Goal: Task Accomplishment & Management: Manage account settings

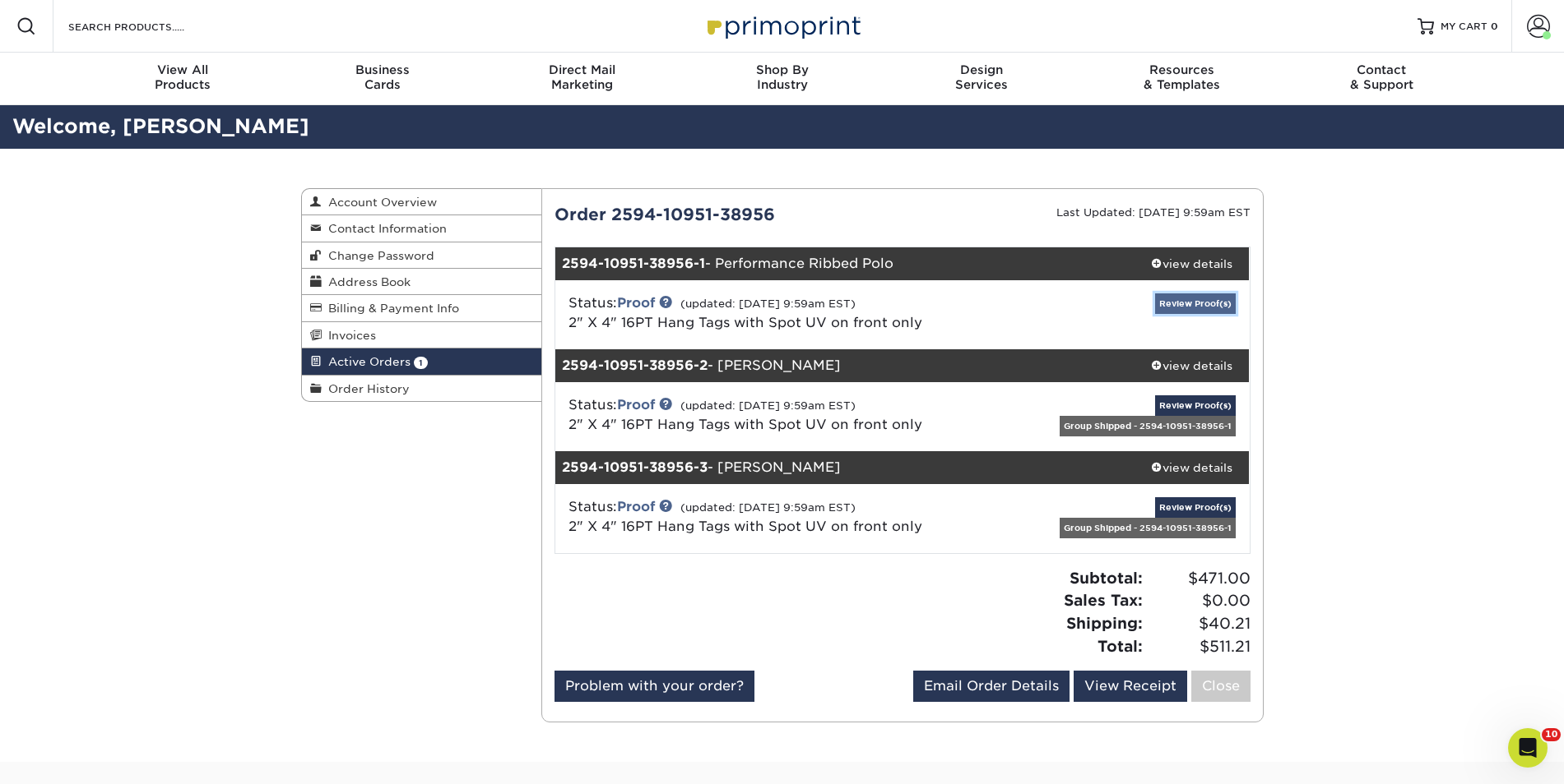
click at [1195, 307] on link "Review Proof(s)" at bounding box center [1196, 304] width 81 height 21
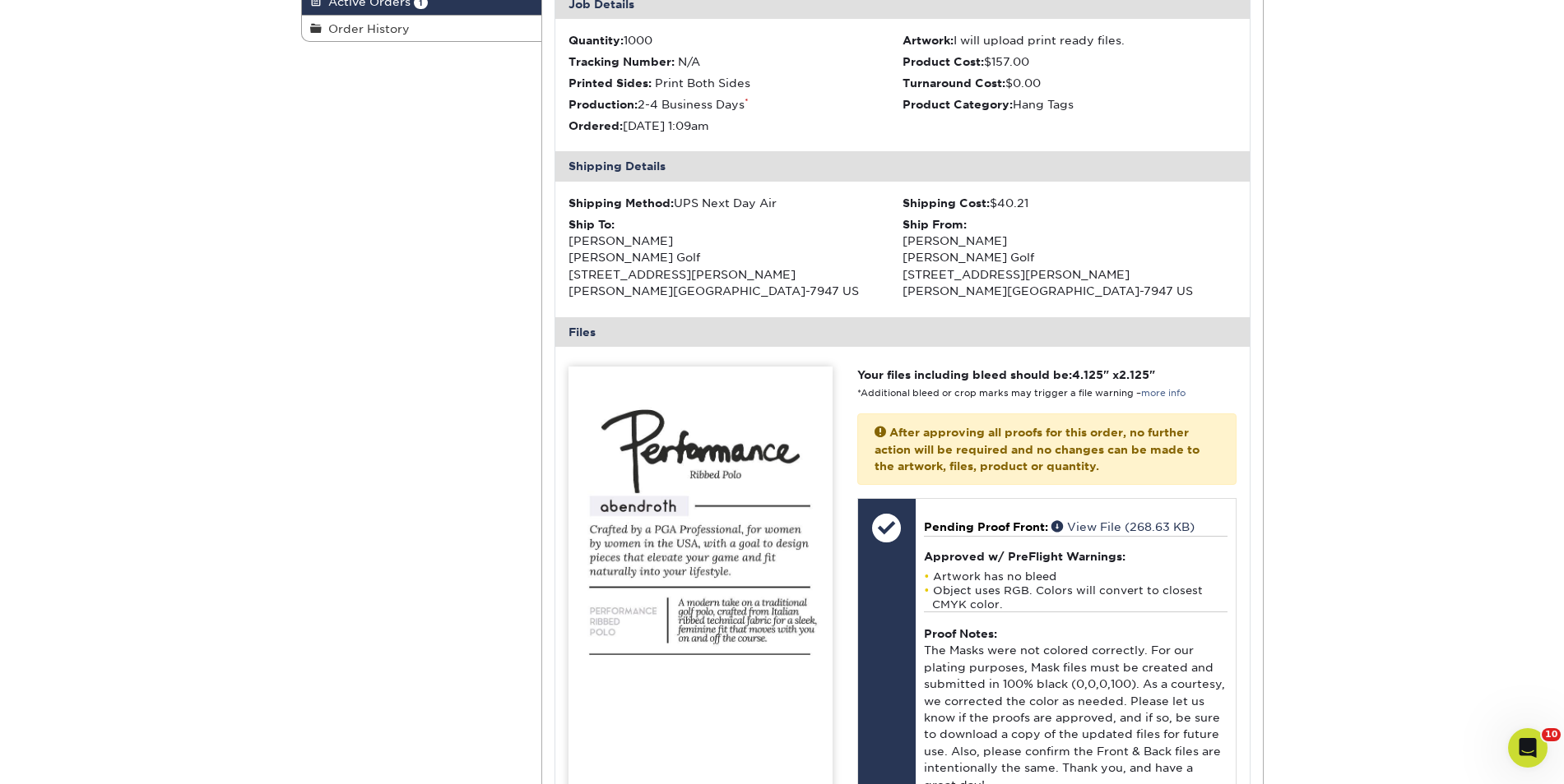
scroll to position [361, 0]
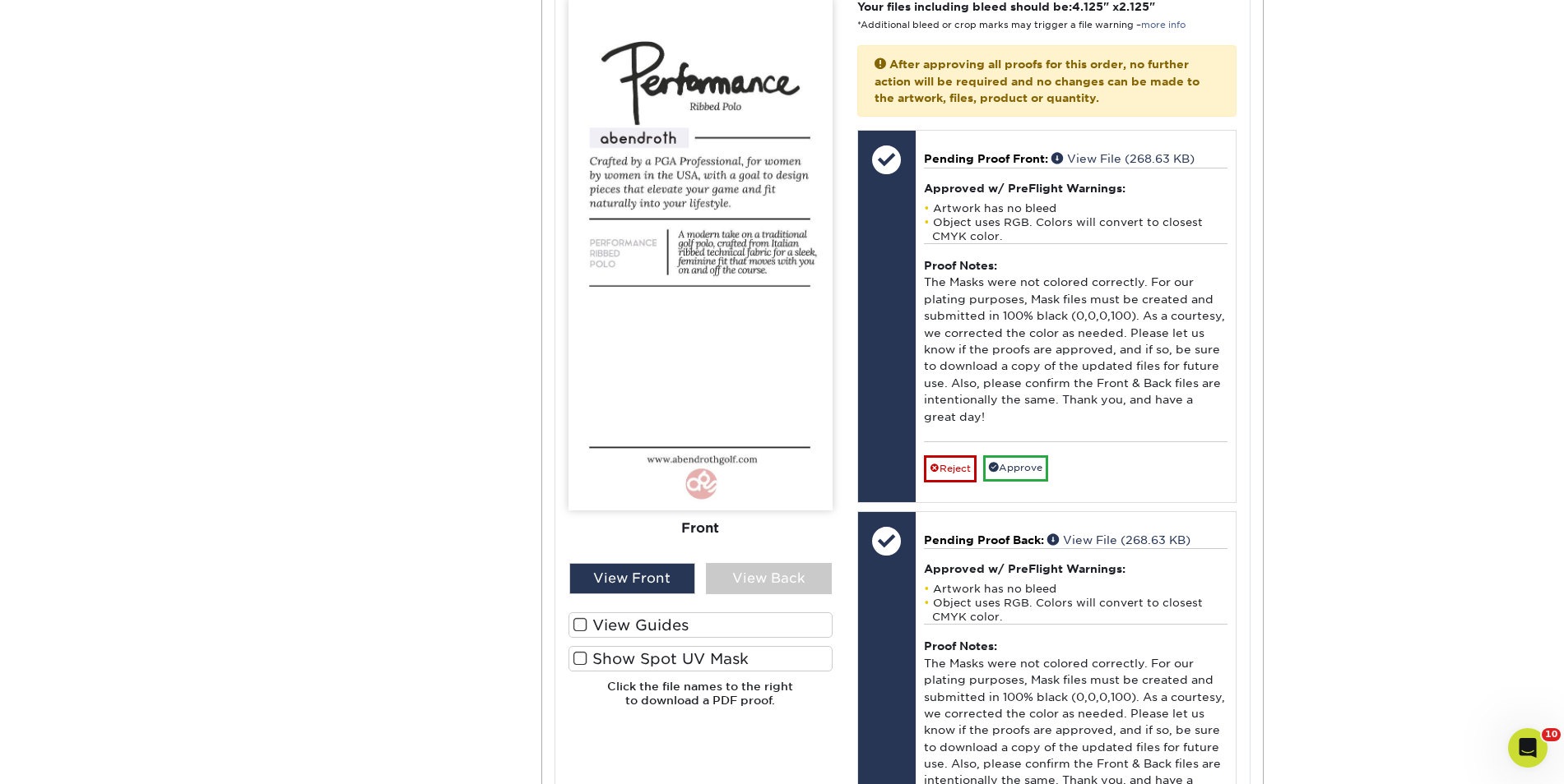
click at [645, 624] on label "View Guides" at bounding box center [701, 625] width 264 height 26
click at [0, 0] on input "View Guides" at bounding box center [0, 0] width 0 height 0
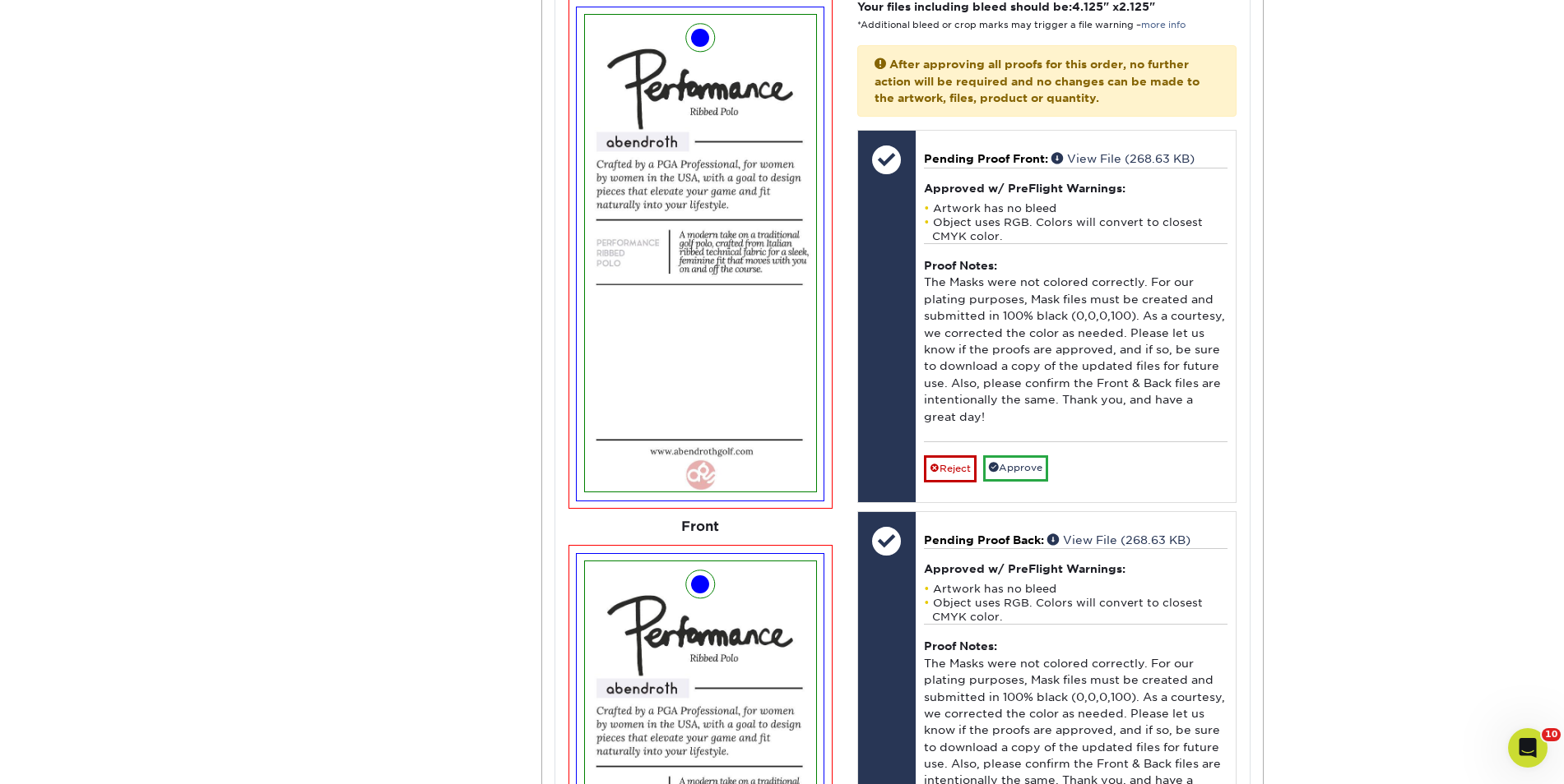
scroll to position [1257, 0]
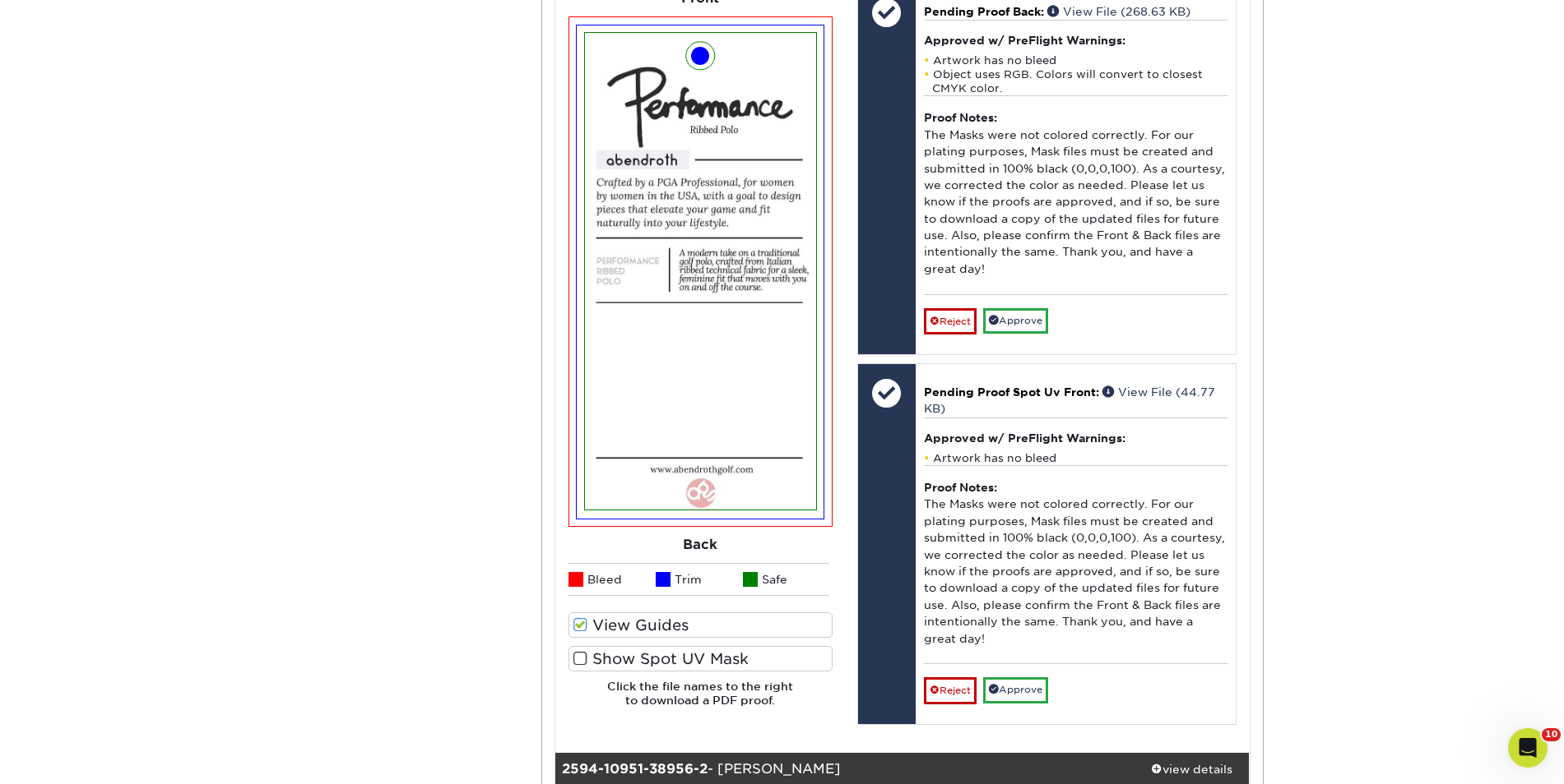
click at [645, 650] on label "Show Spot UV Mask" at bounding box center [701, 659] width 264 height 26
click at [0, 0] on input "Show Spot UV Mask" at bounding box center [0, 0] width 0 height 0
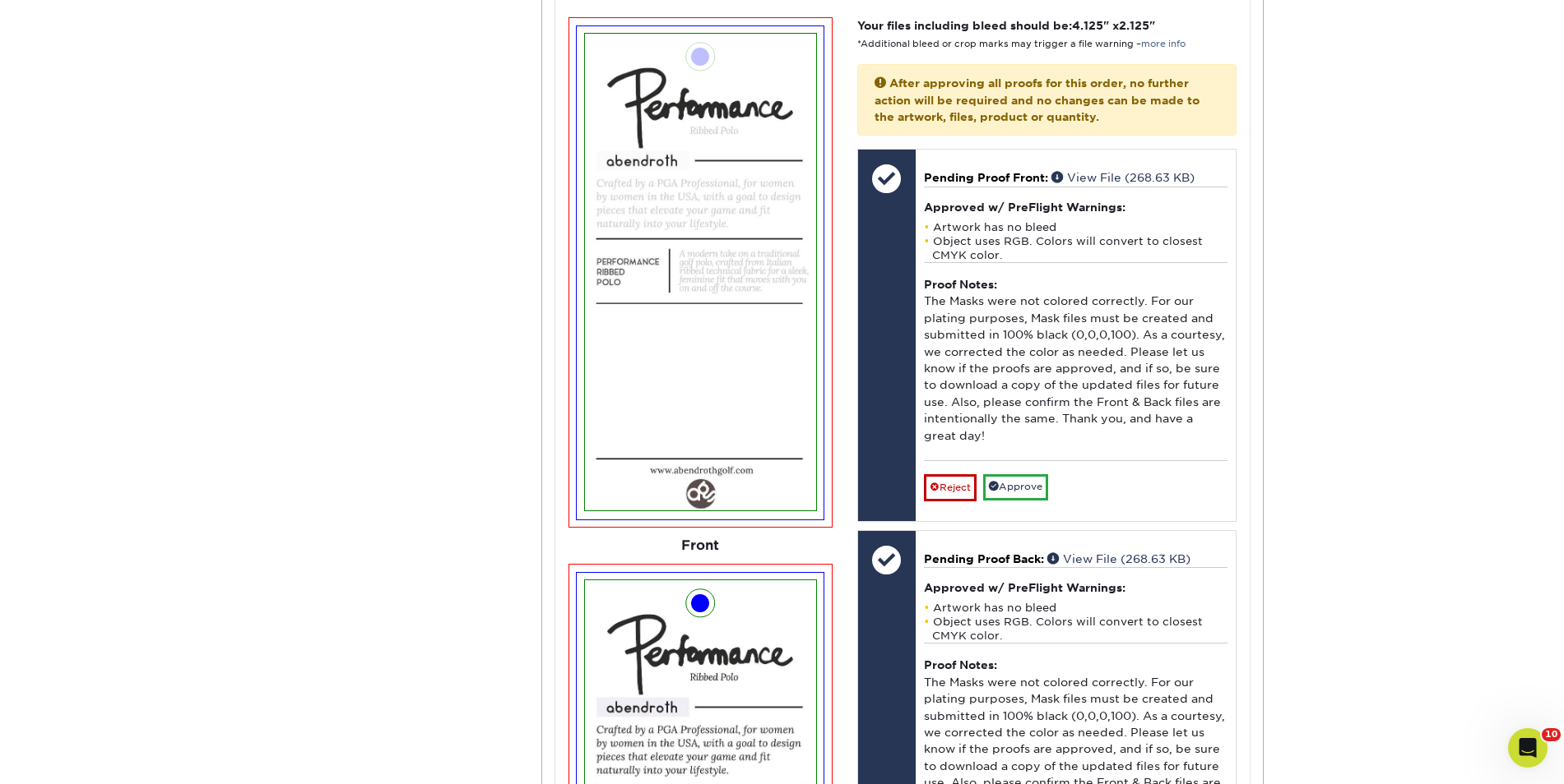
scroll to position [708, 0]
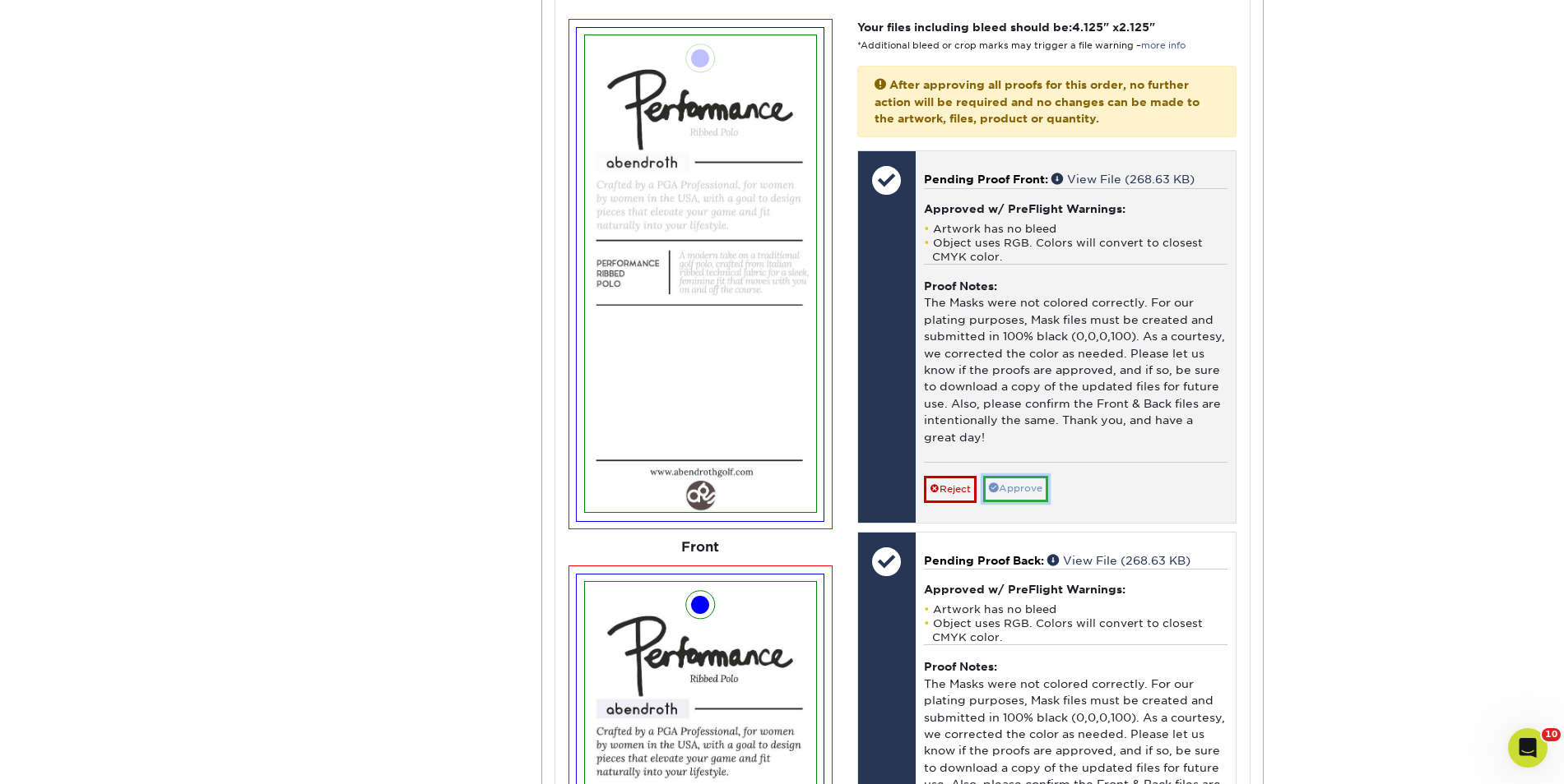
click at [1024, 487] on link "Approve" at bounding box center [1015, 489] width 65 height 26
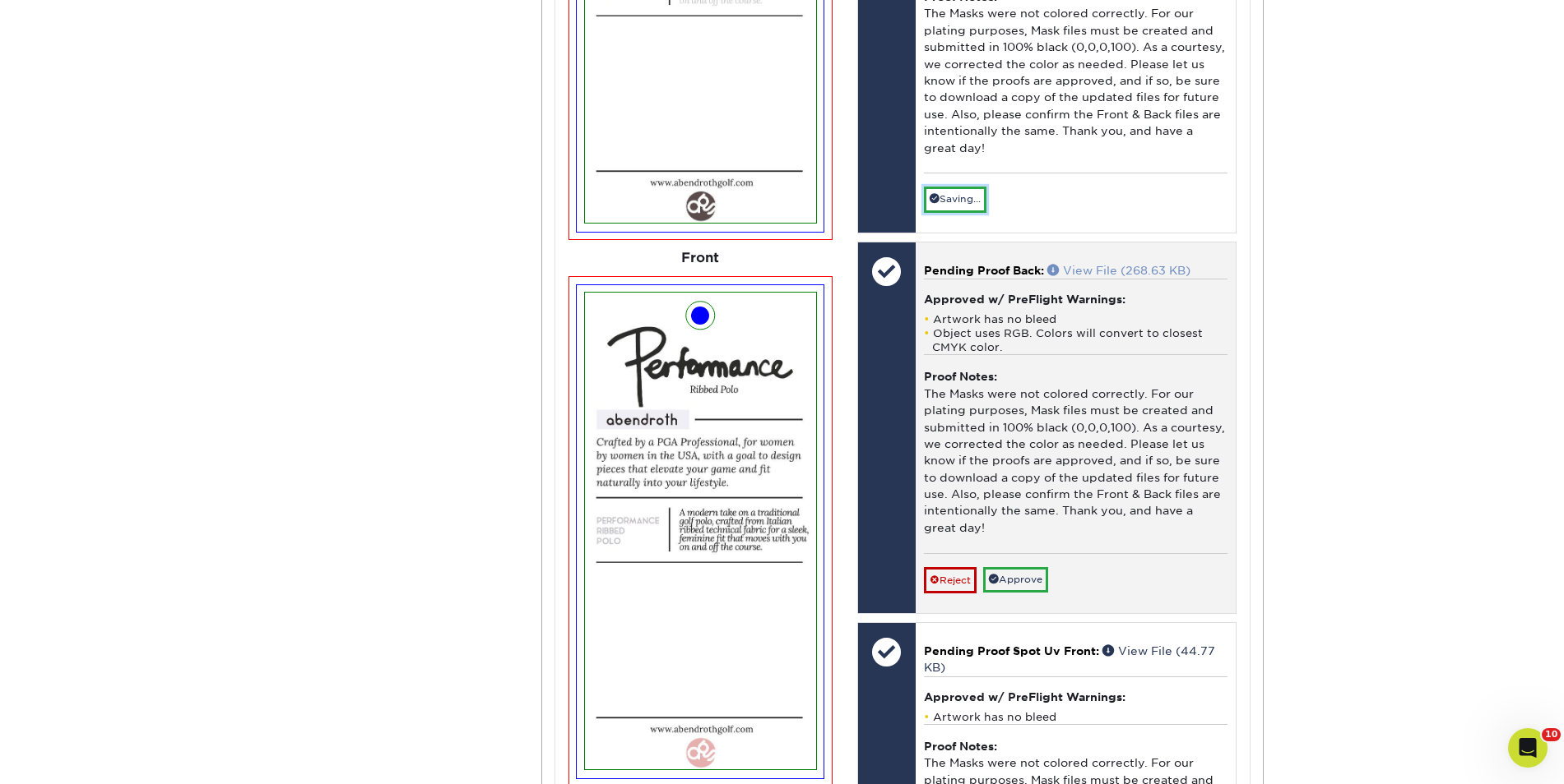
scroll to position [1001, 0]
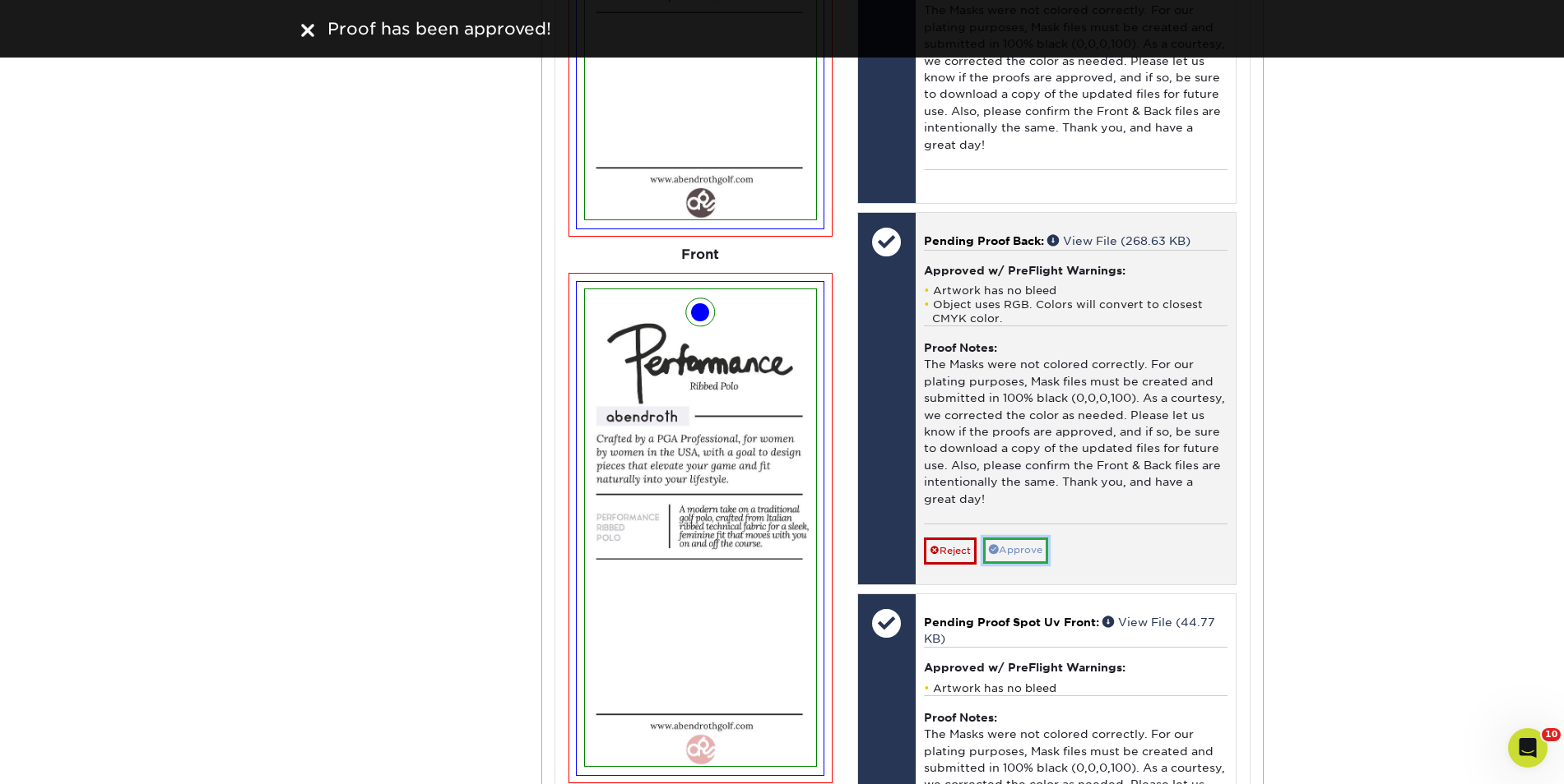
click at [1022, 559] on link "Approve" at bounding box center [1015, 550] width 65 height 26
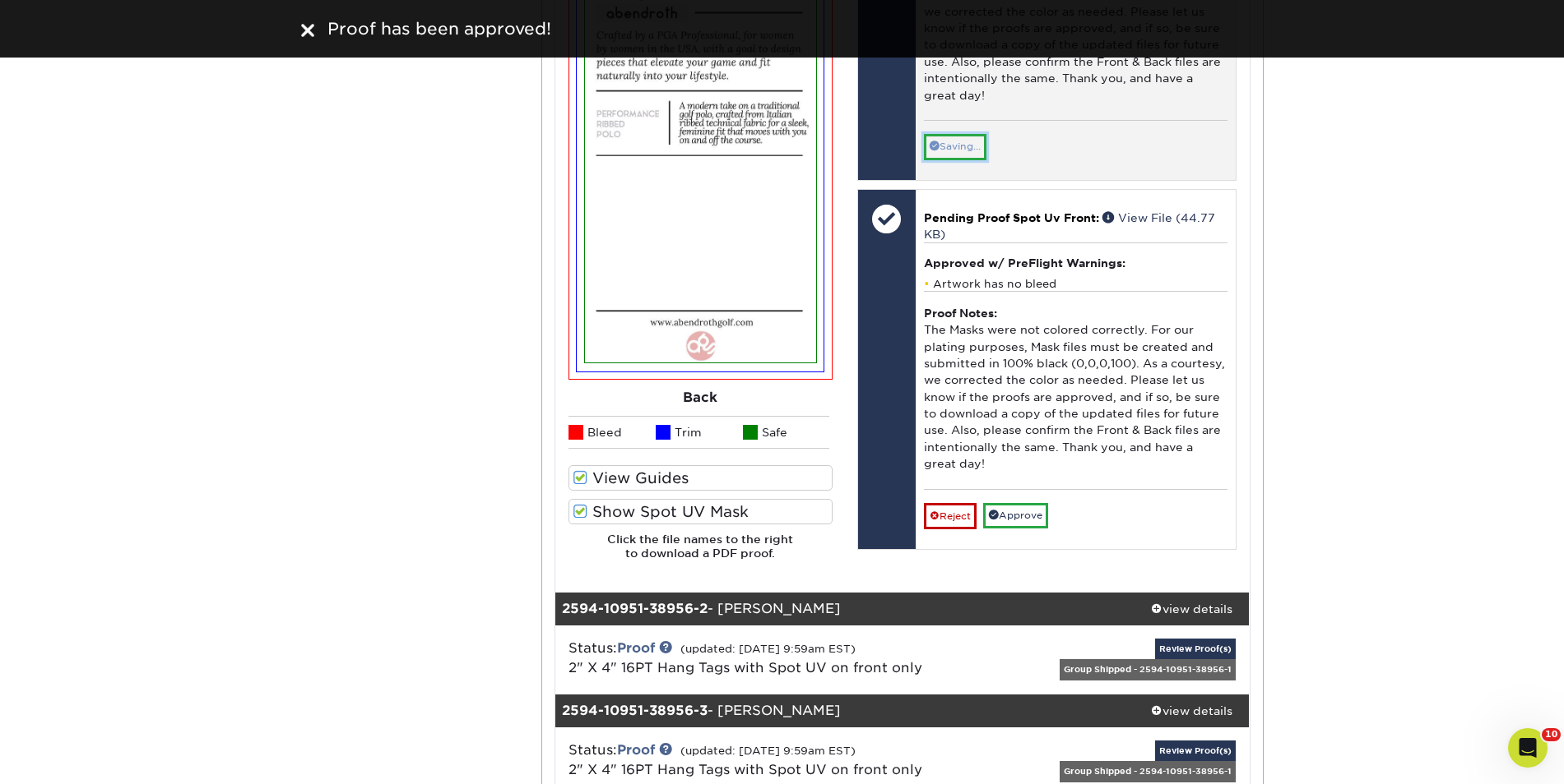
scroll to position [1408, 0]
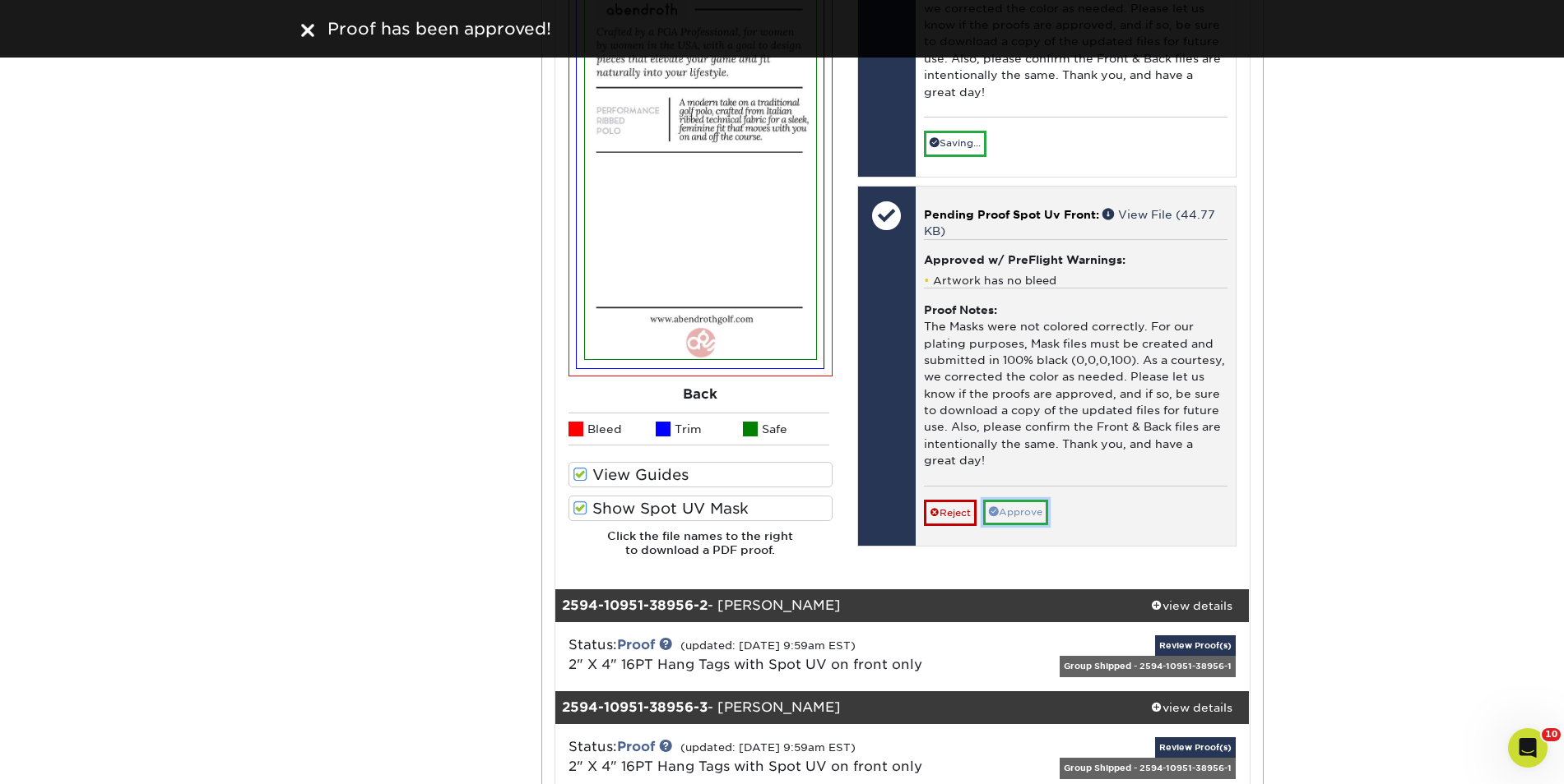
click at [1024, 512] on link "Approve" at bounding box center [1015, 513] width 65 height 26
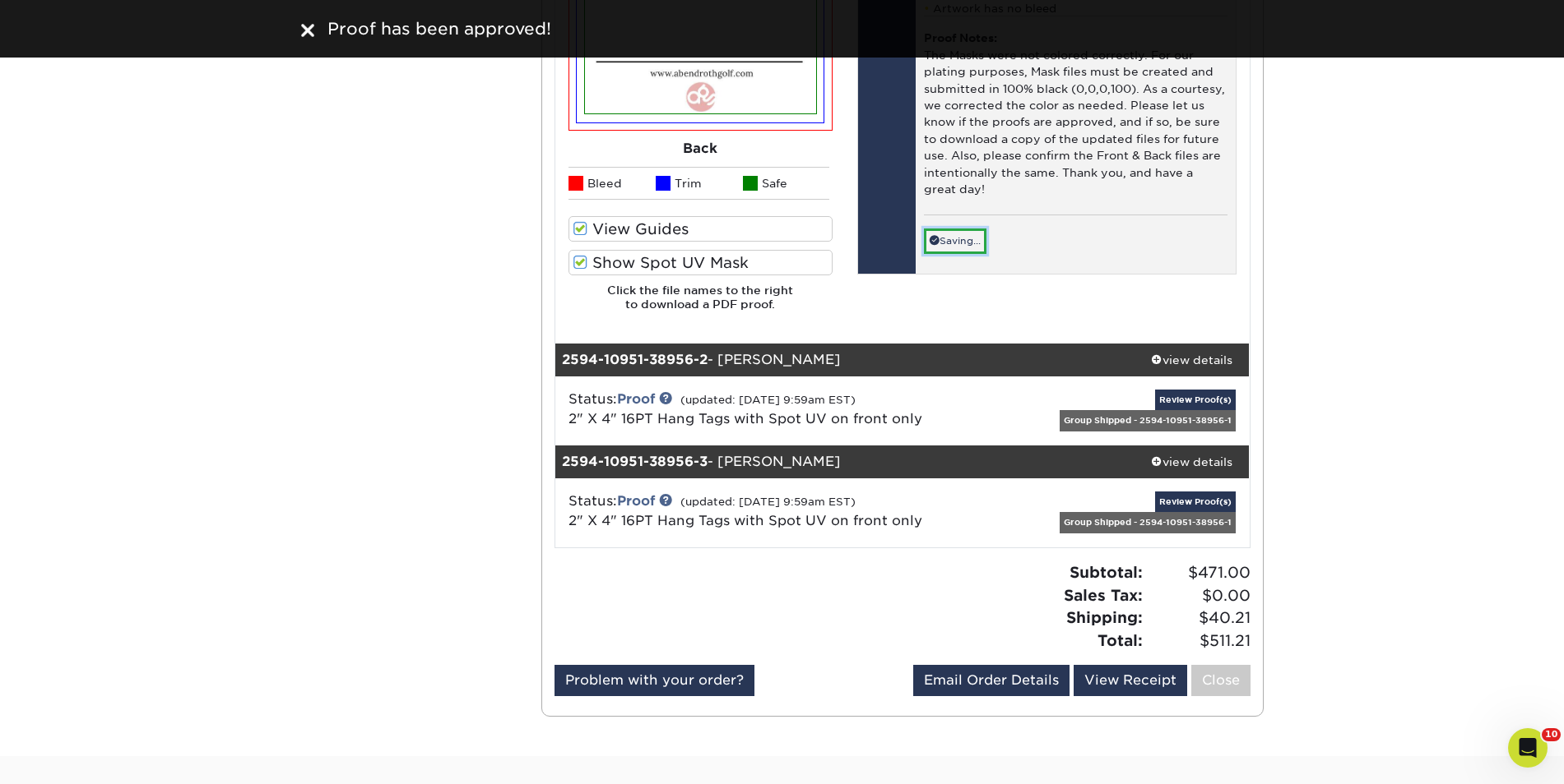
scroll to position [1702, 0]
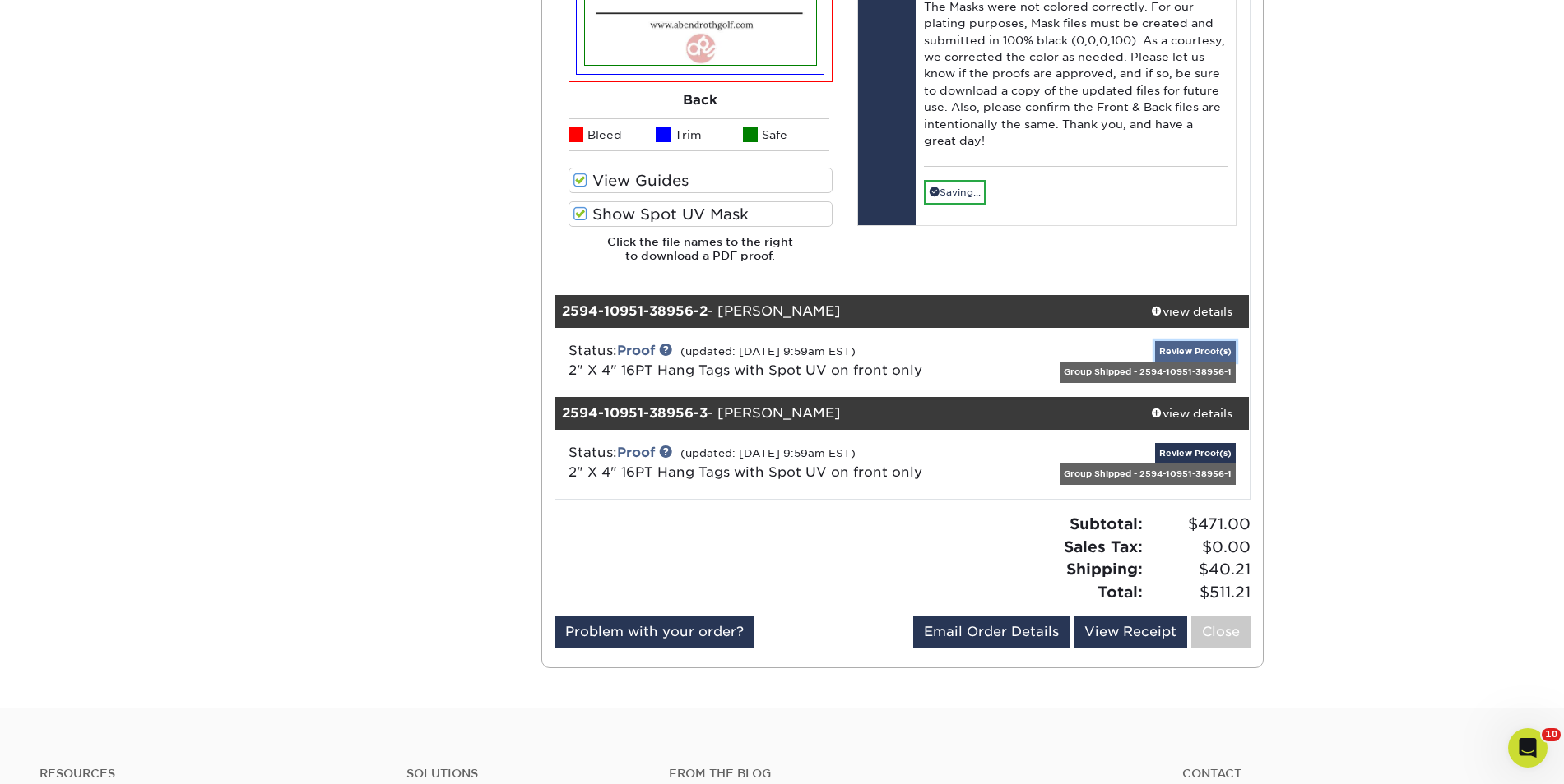
click at [1188, 347] on link "Review Proof(s)" at bounding box center [1196, 351] width 81 height 21
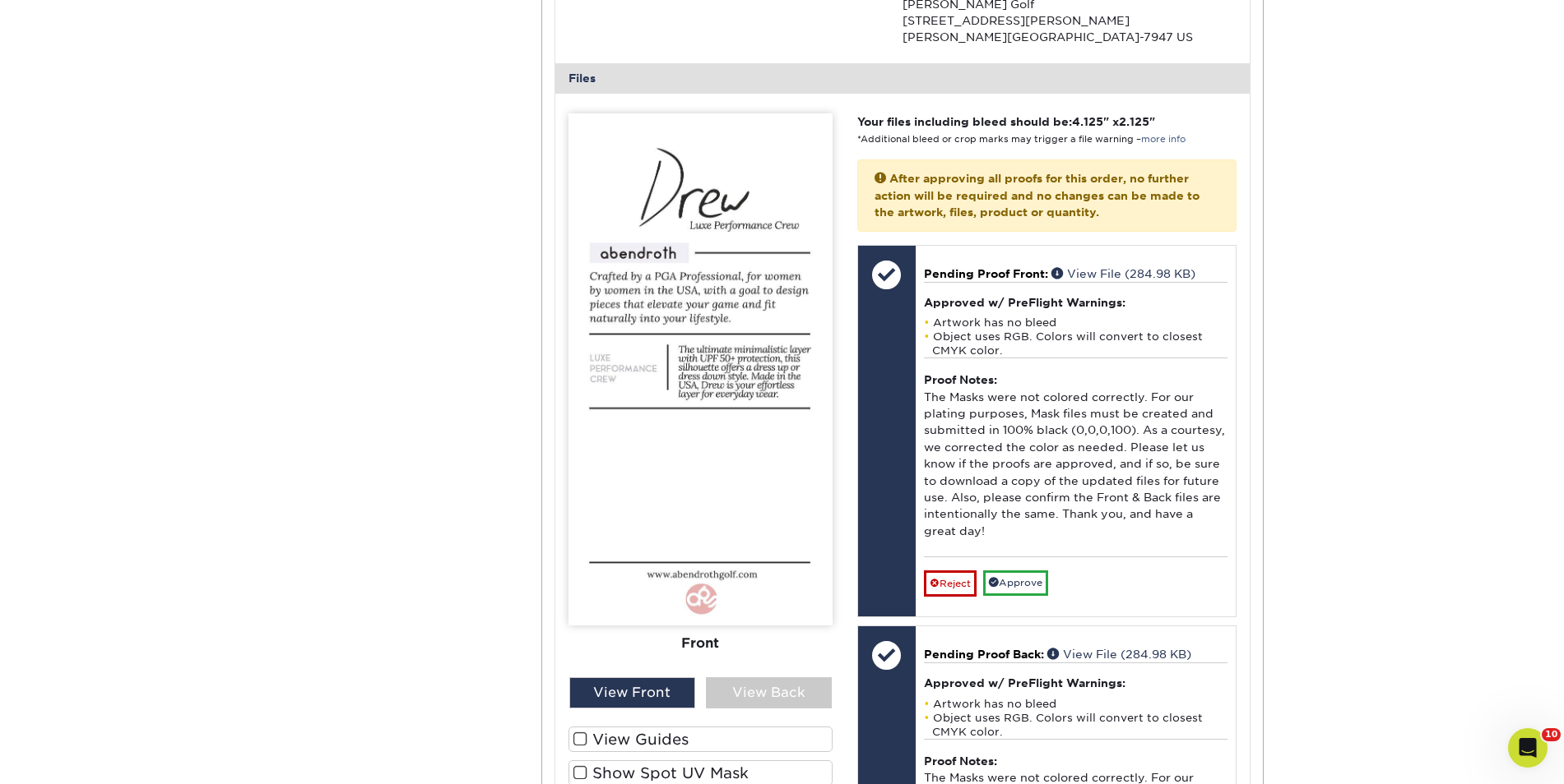
scroll to position [2368, 0]
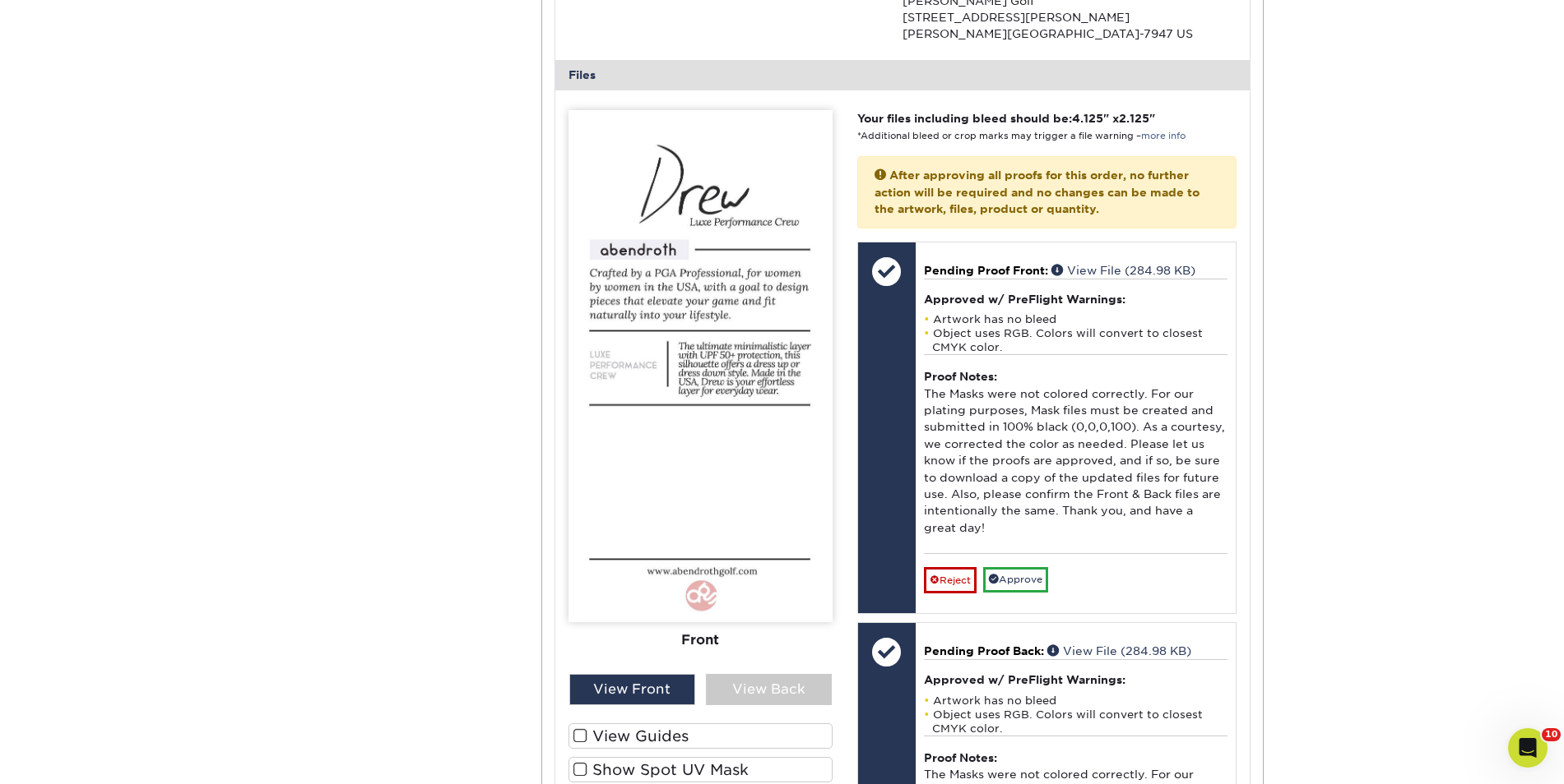
click at [693, 742] on label "View Guides" at bounding box center [701, 737] width 264 height 26
click at [0, 0] on input "View Guides" at bounding box center [0, 0] width 0 height 0
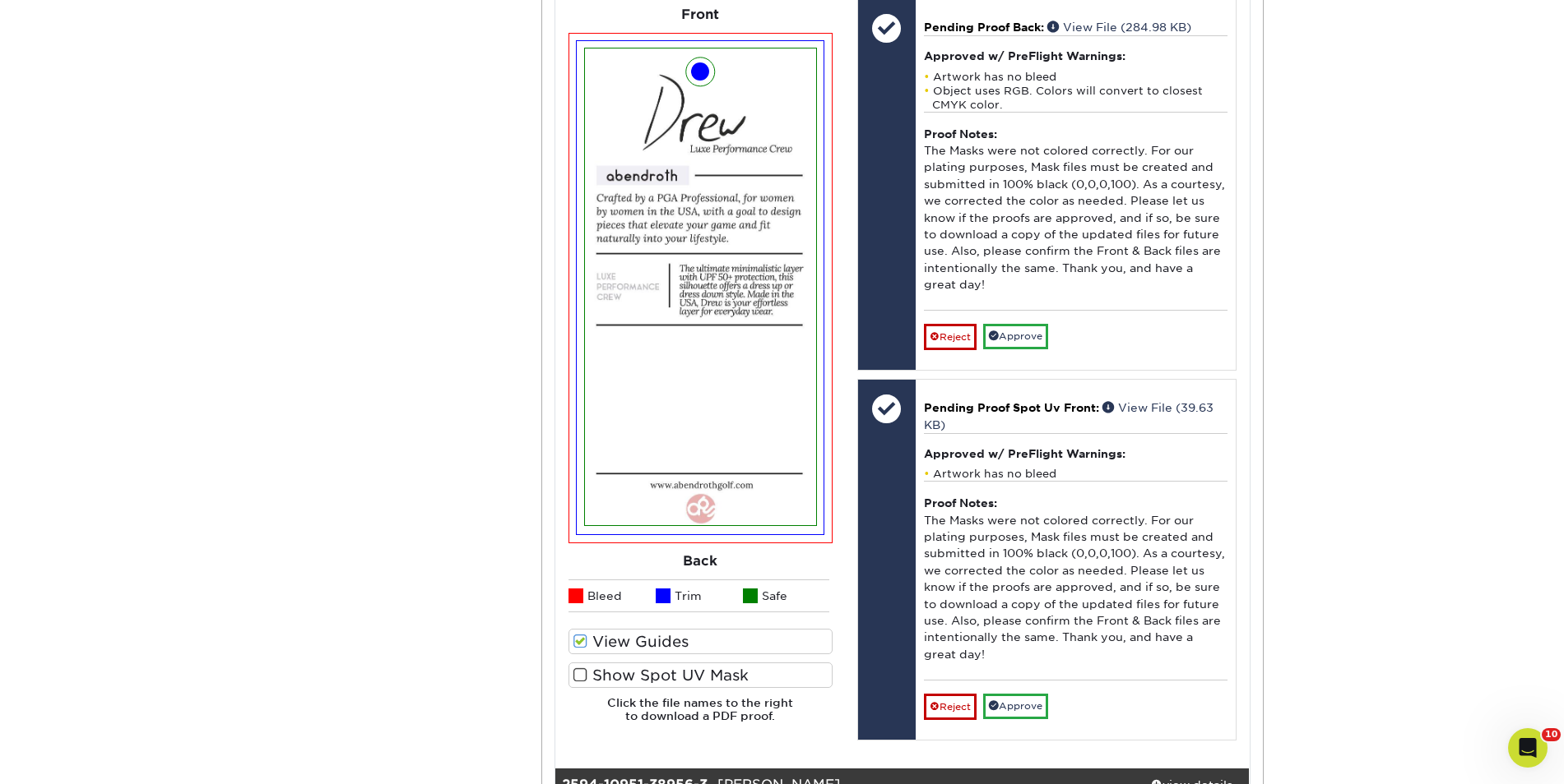
click at [730, 676] on label "Show Spot UV Mask" at bounding box center [701, 676] width 264 height 26
click at [0, 0] on input "Show Spot UV Mask" at bounding box center [0, 0] width 0 height 0
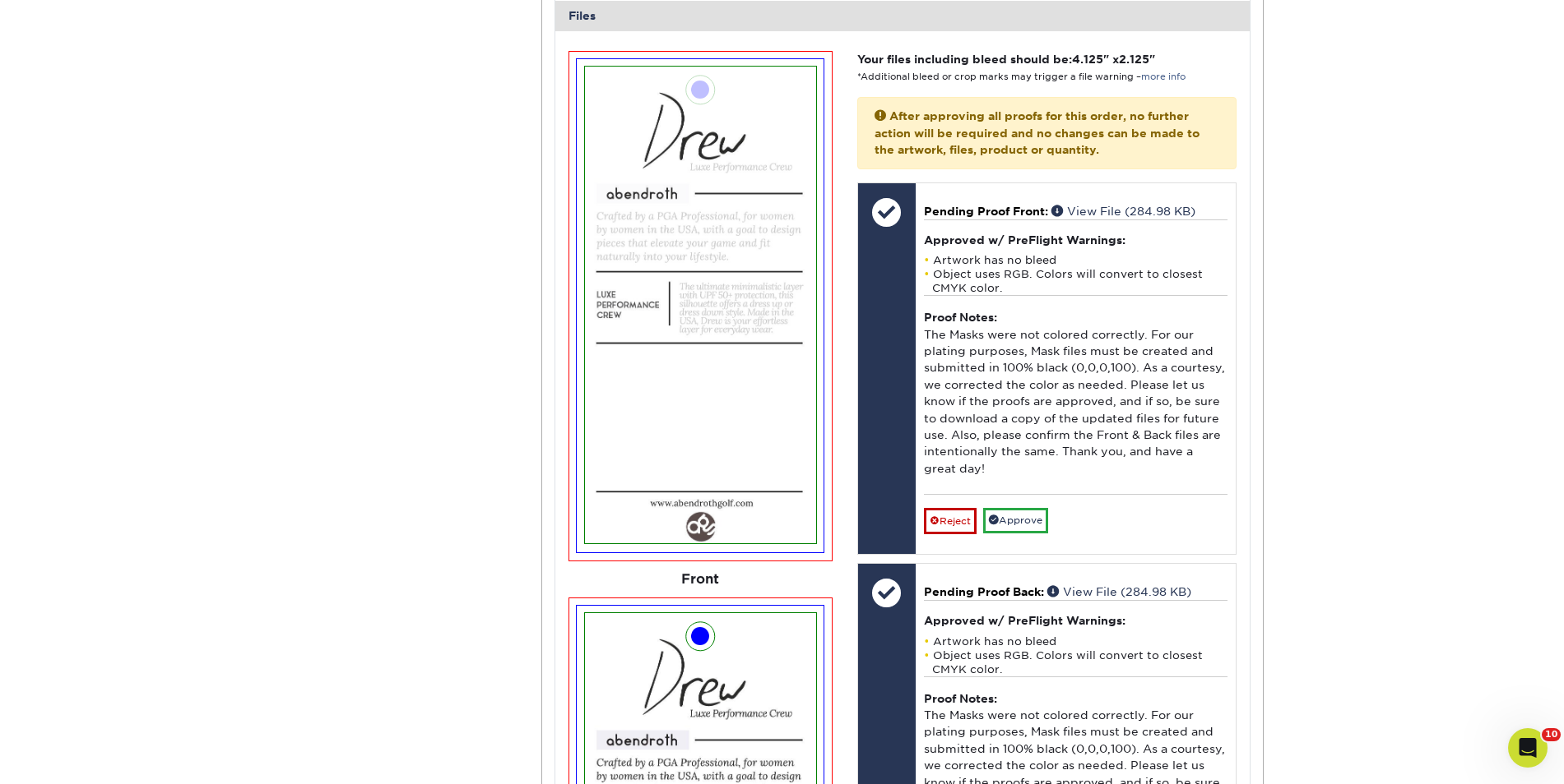
scroll to position [2425, 0]
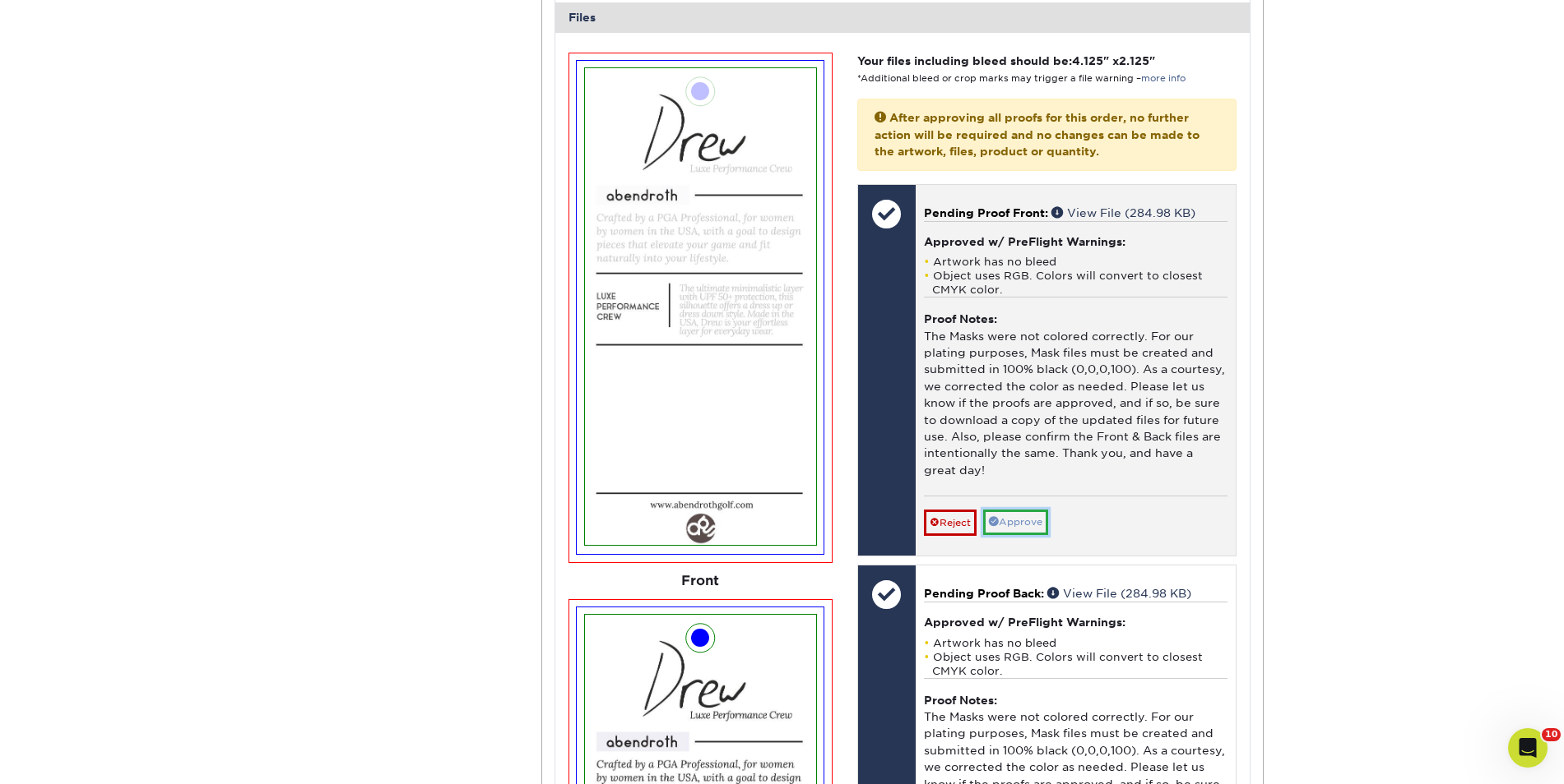
click at [1023, 521] on link "Approve" at bounding box center [1015, 523] width 65 height 26
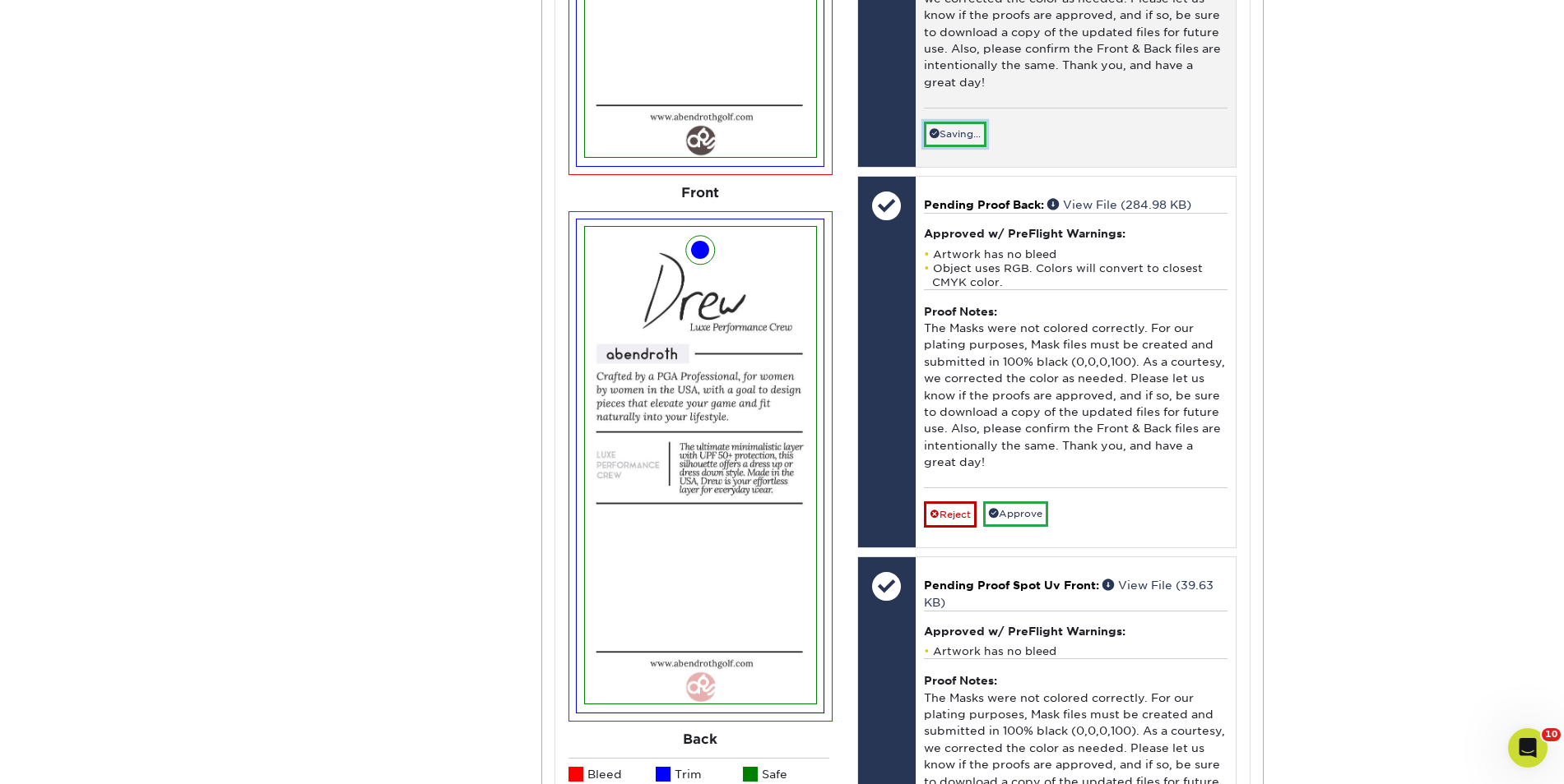
scroll to position [2820, 0]
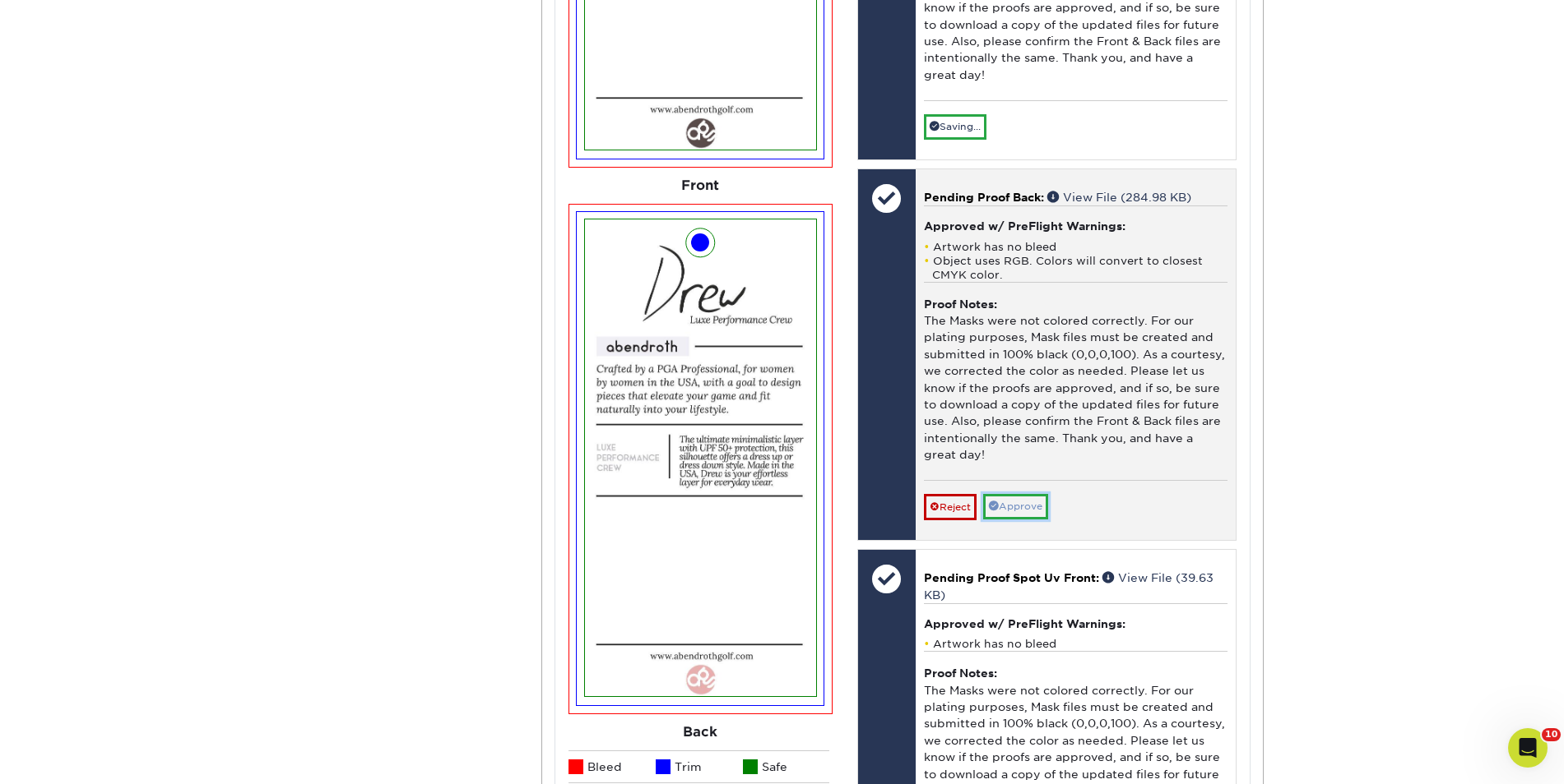
click at [1029, 511] on link "Approve" at bounding box center [1015, 507] width 65 height 26
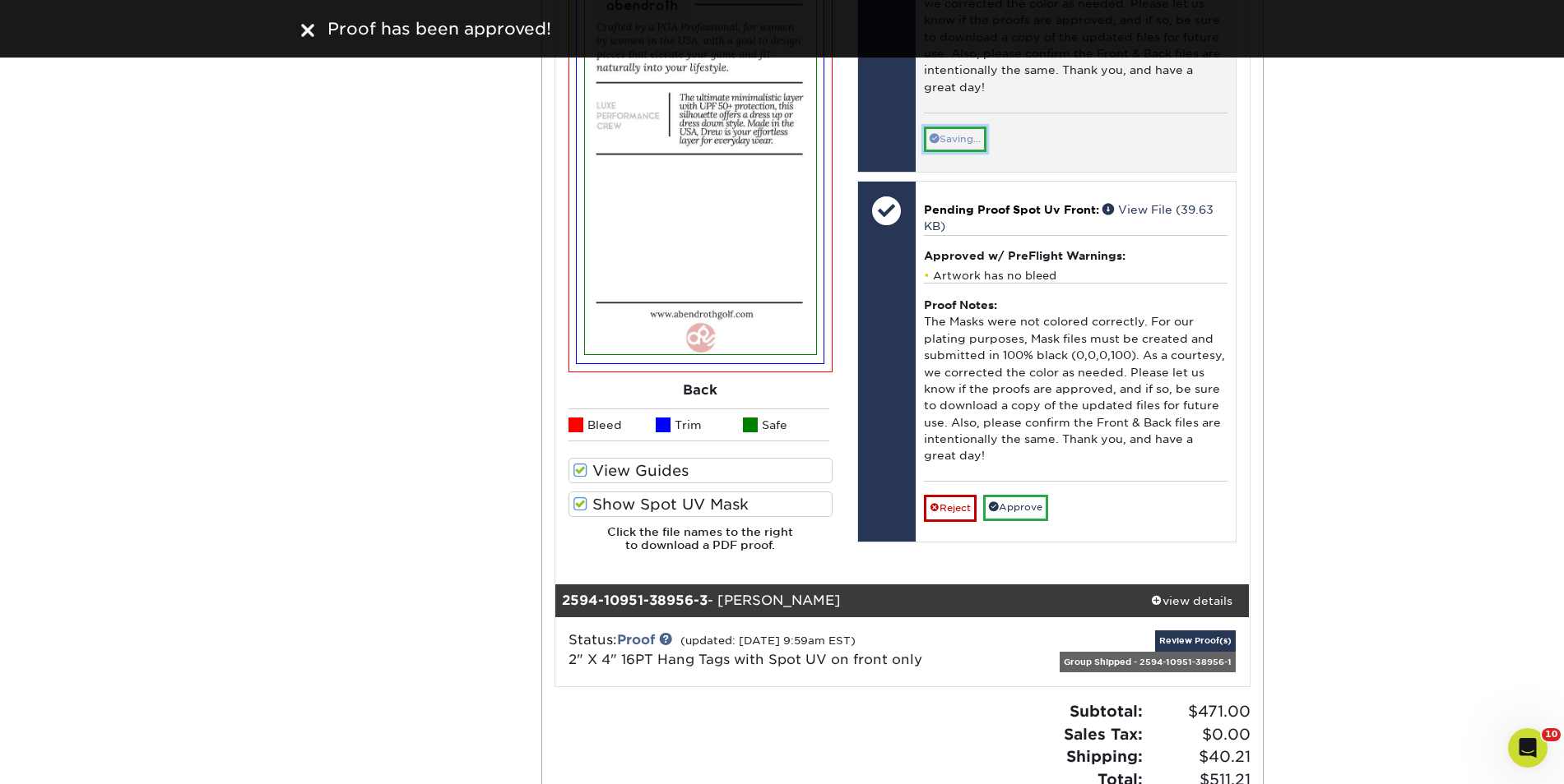
scroll to position [3207, 0]
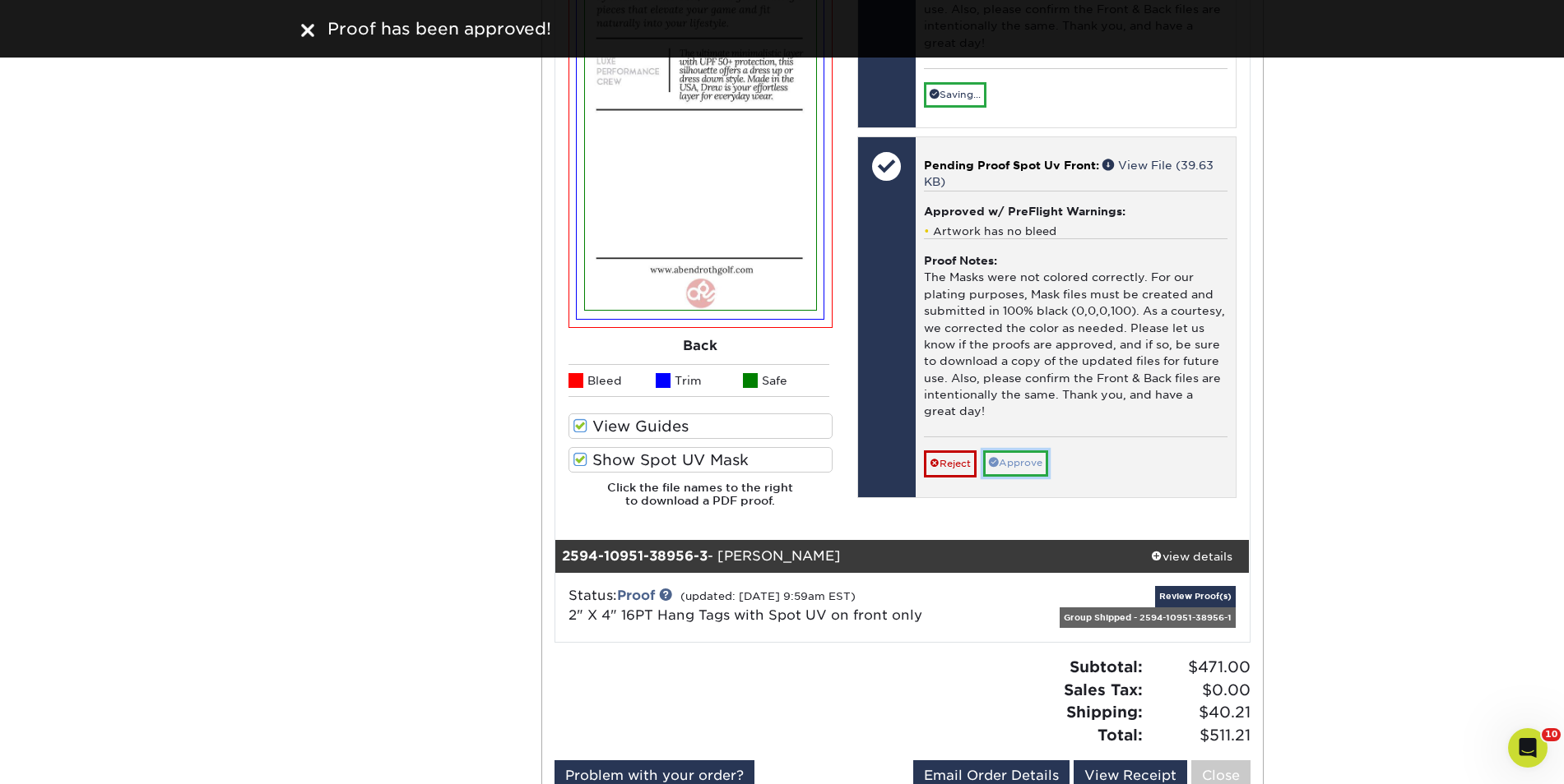
click at [1021, 462] on link "Approve" at bounding box center [1015, 463] width 65 height 26
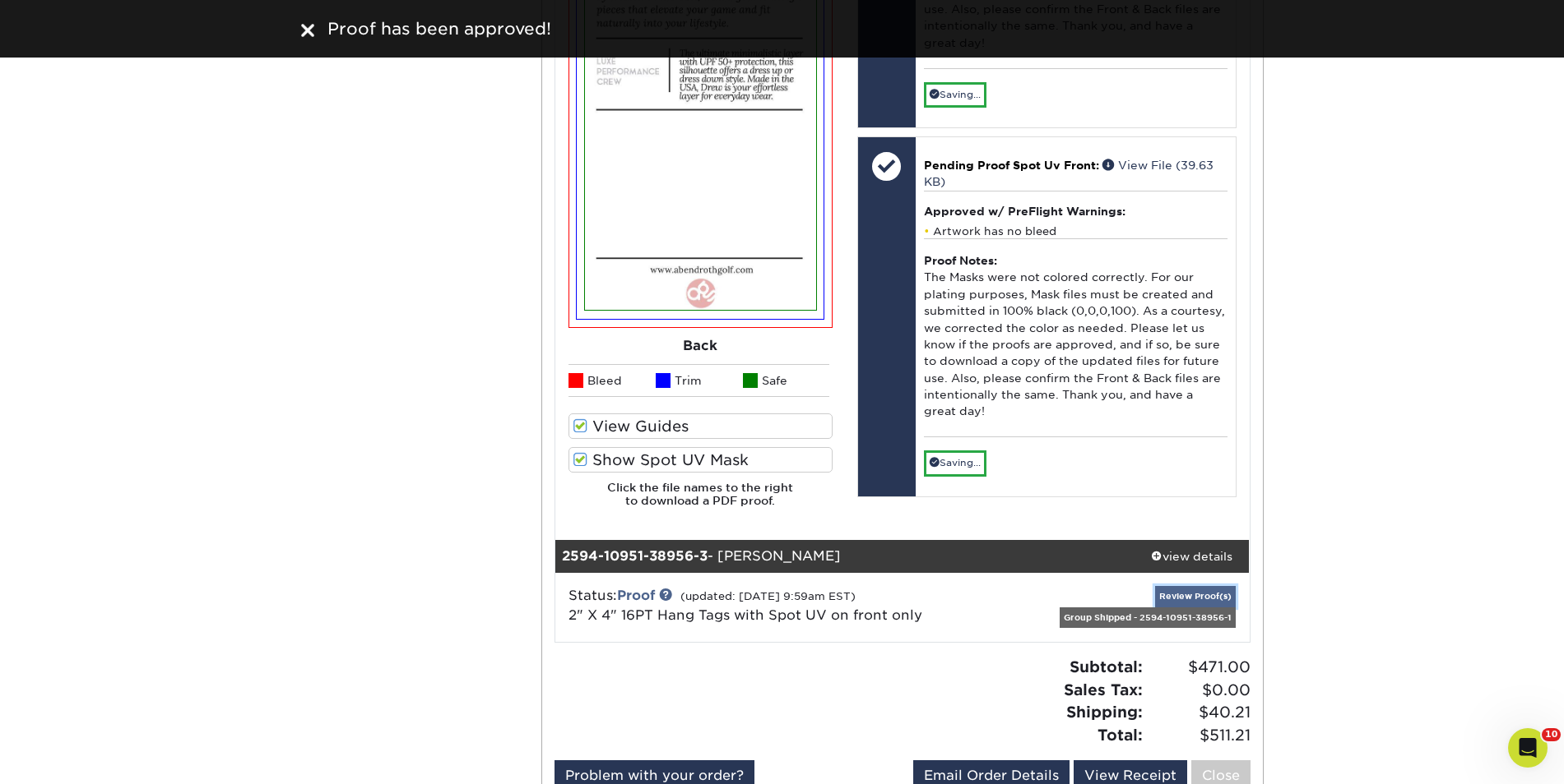
click at [1179, 596] on link "Review Proof(s)" at bounding box center [1196, 597] width 81 height 21
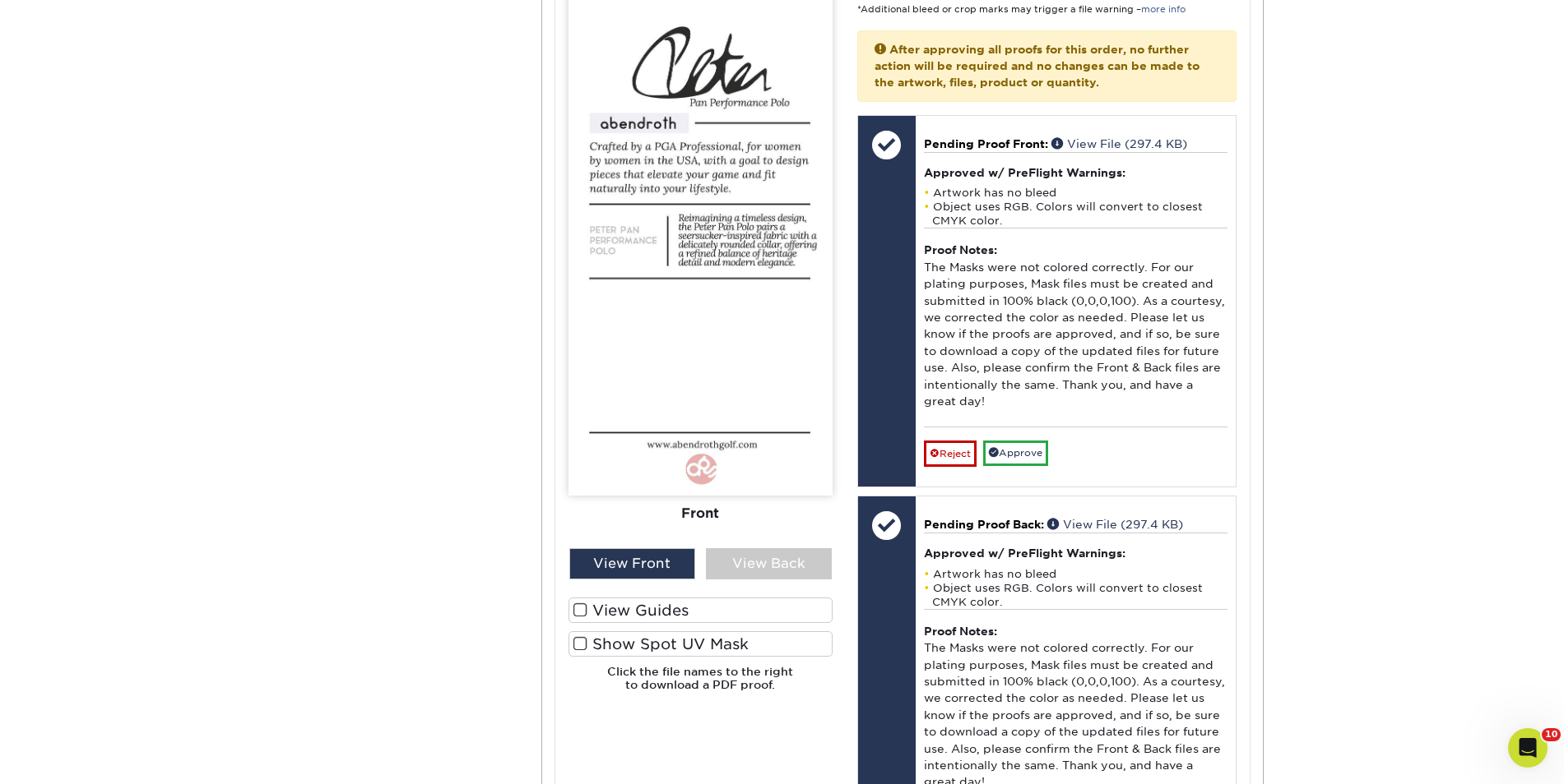
click at [700, 608] on label "View Guides" at bounding box center [701, 610] width 264 height 26
click at [0, 0] on input "View Guides" at bounding box center [0, 0] width 0 height 0
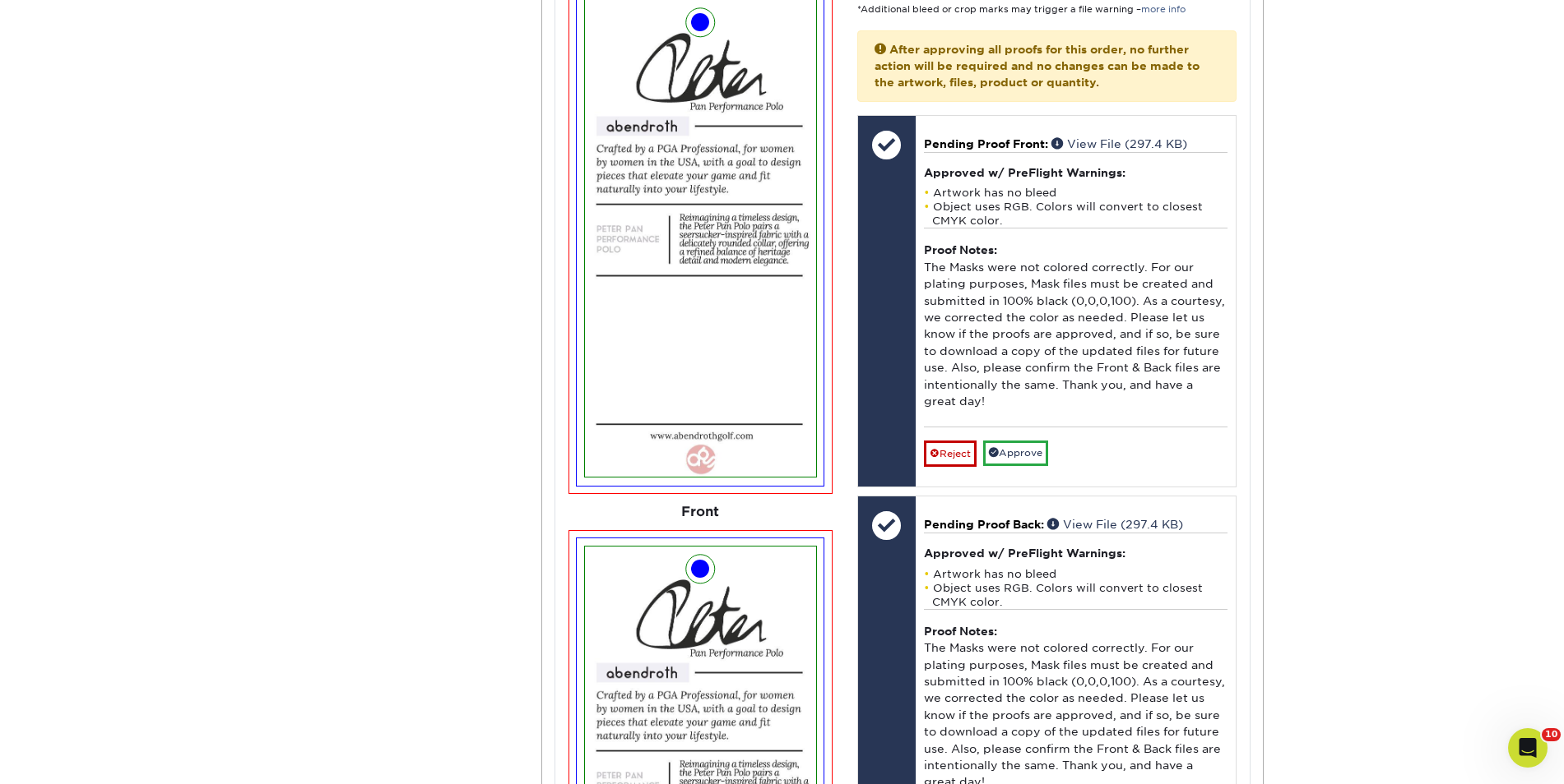
scroll to position [4773, 0]
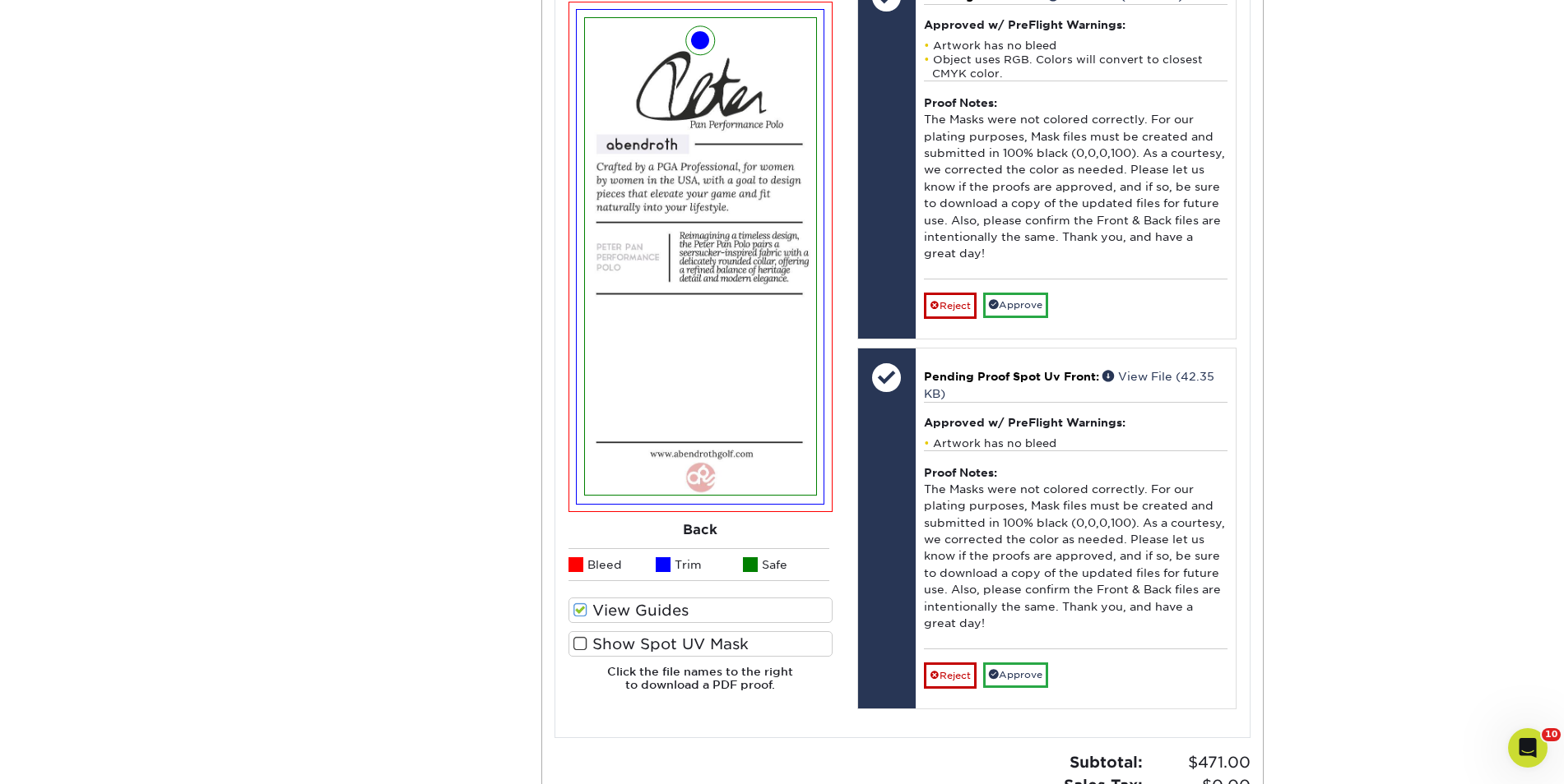
click at [700, 638] on label "Show Spot UV Mask" at bounding box center [701, 644] width 264 height 26
click at [0, 0] on input "Show Spot UV Mask" at bounding box center [0, 0] width 0 height 0
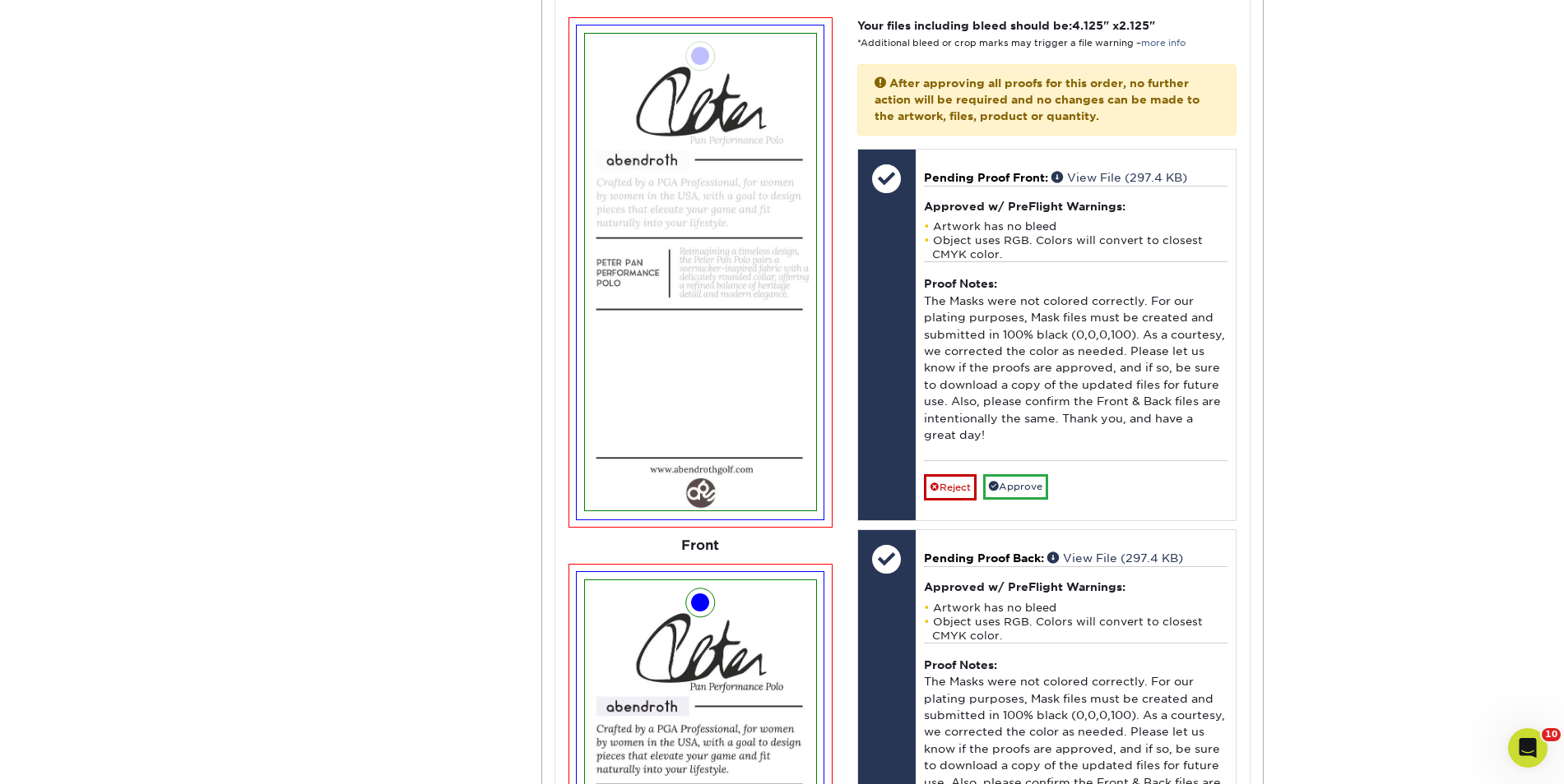
scroll to position [4209, 0]
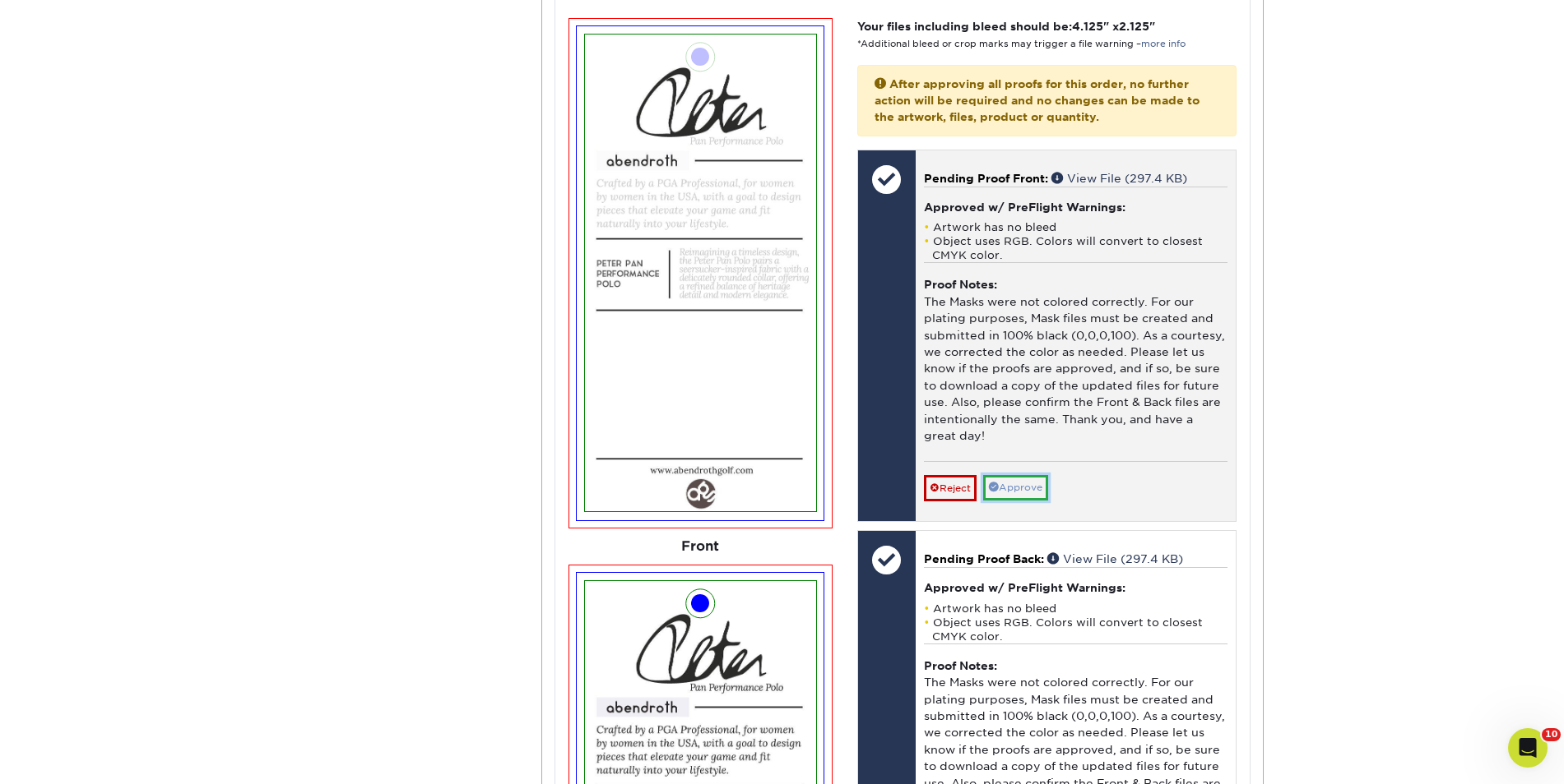
click at [1035, 485] on link "Approve" at bounding box center [1015, 488] width 65 height 26
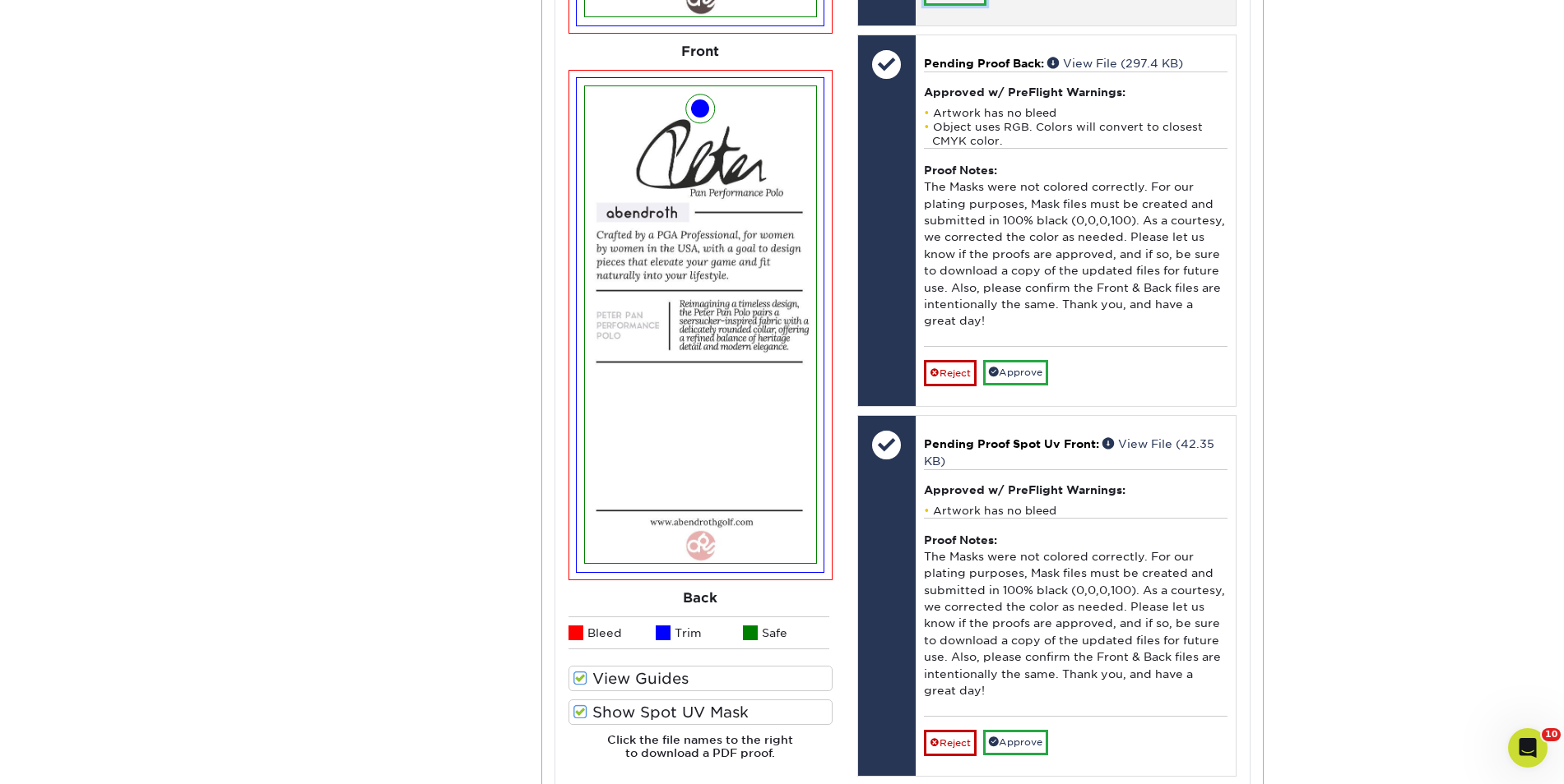
scroll to position [4707, 0]
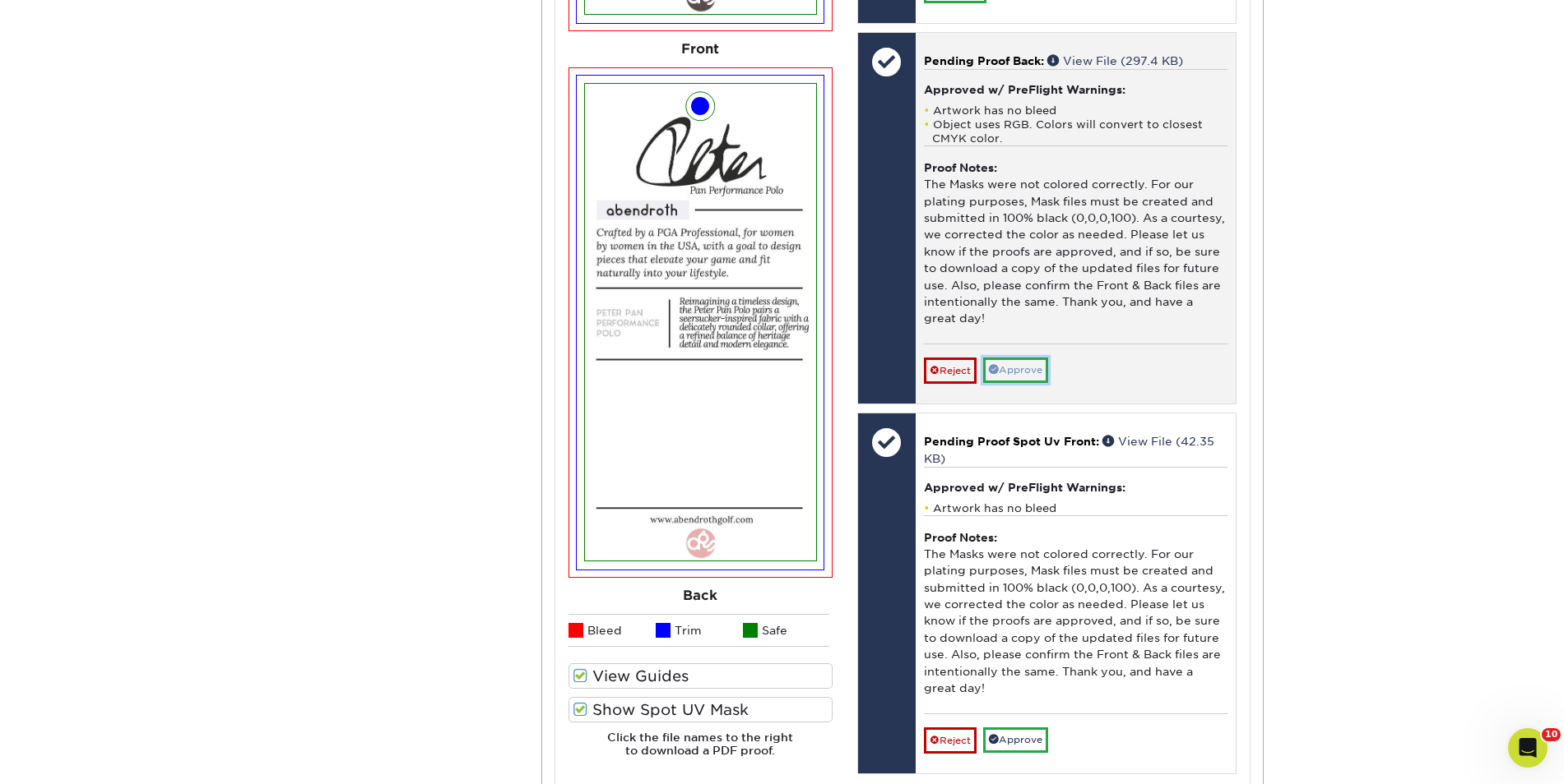
click at [1023, 369] on link "Approve" at bounding box center [1015, 371] width 65 height 26
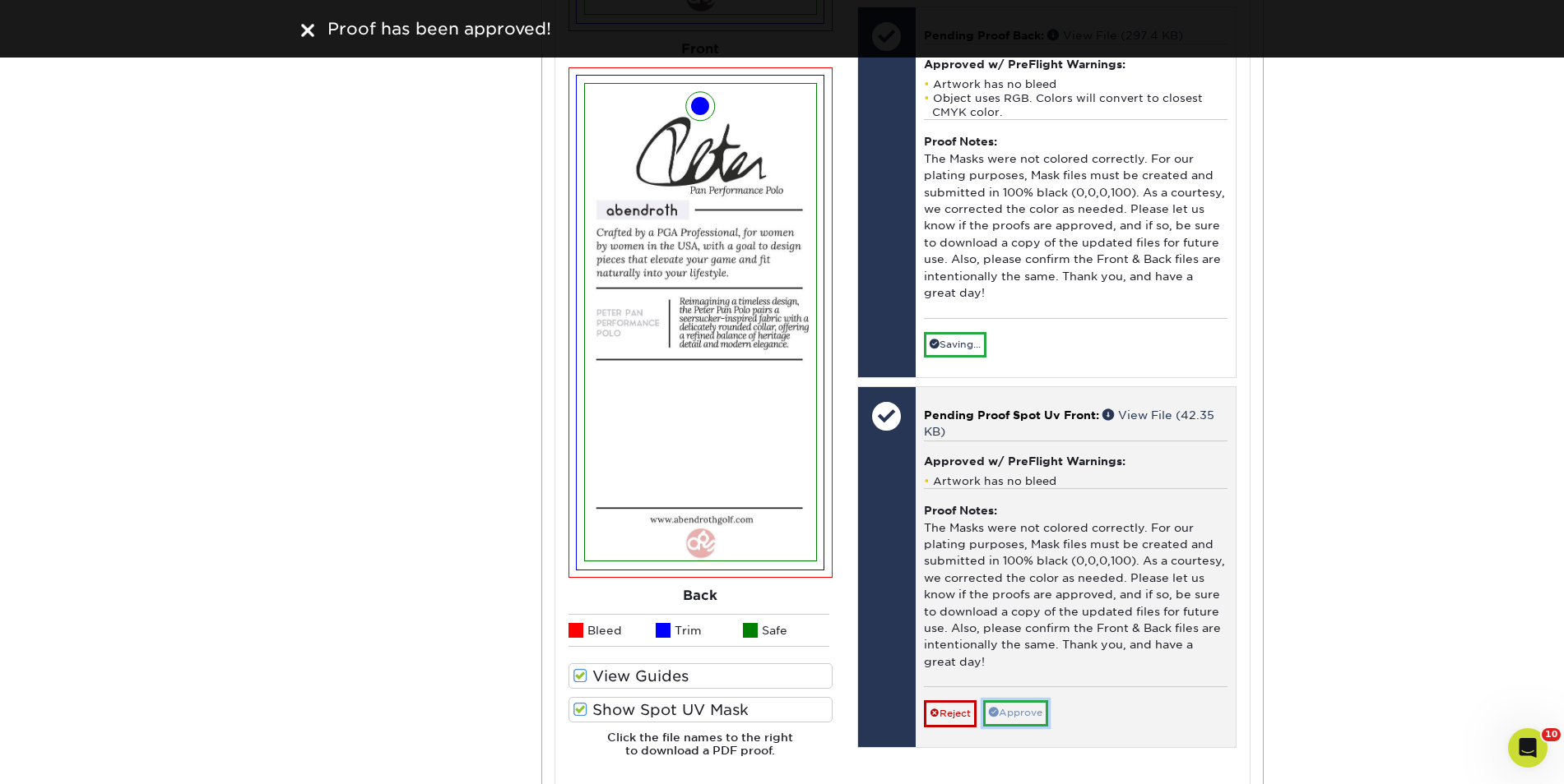
click at [1024, 708] on link "Approve" at bounding box center [1015, 713] width 65 height 26
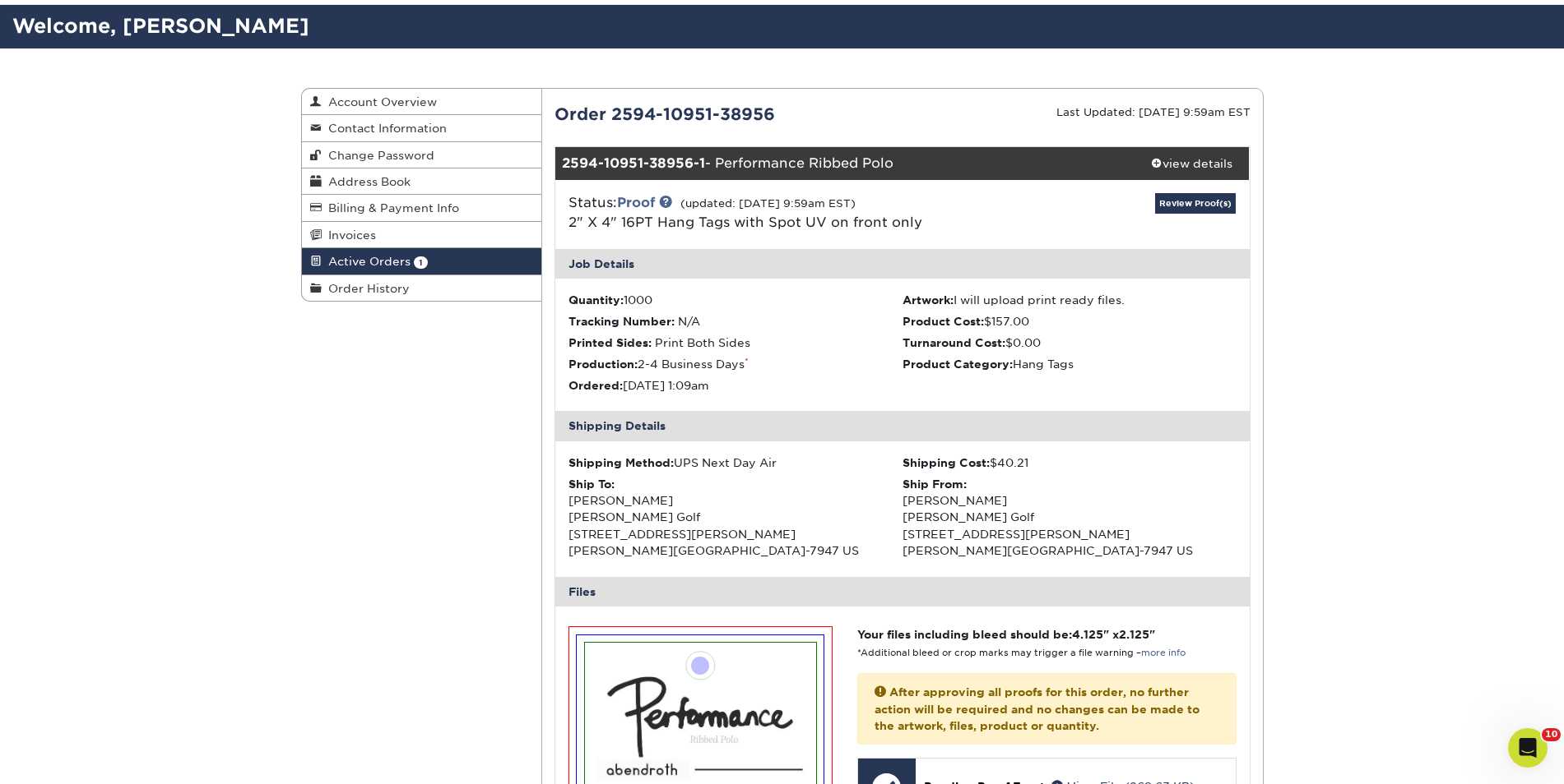
scroll to position [0, 0]
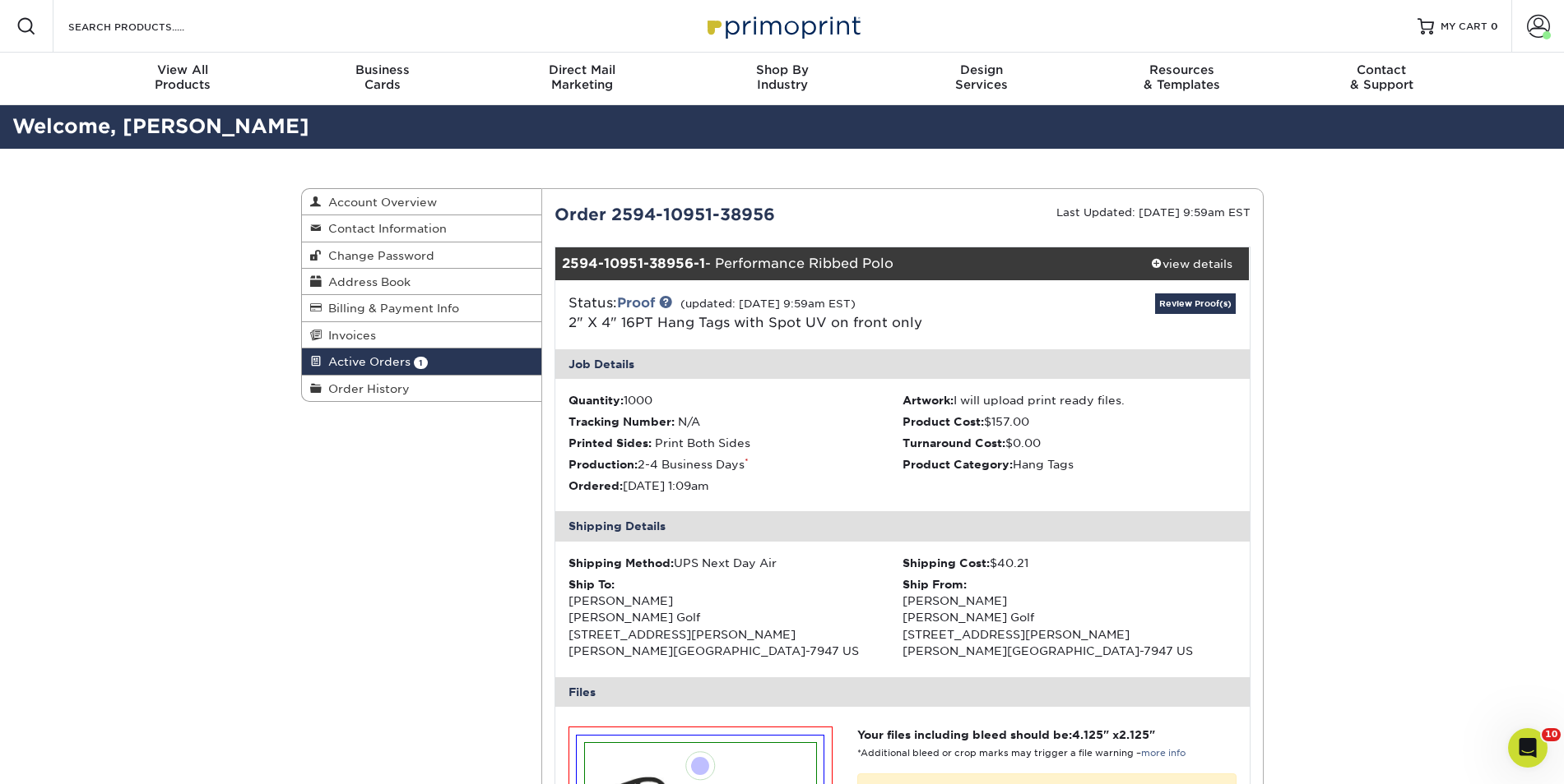
click at [388, 365] on span "Active Orders" at bounding box center [366, 361] width 89 height 13
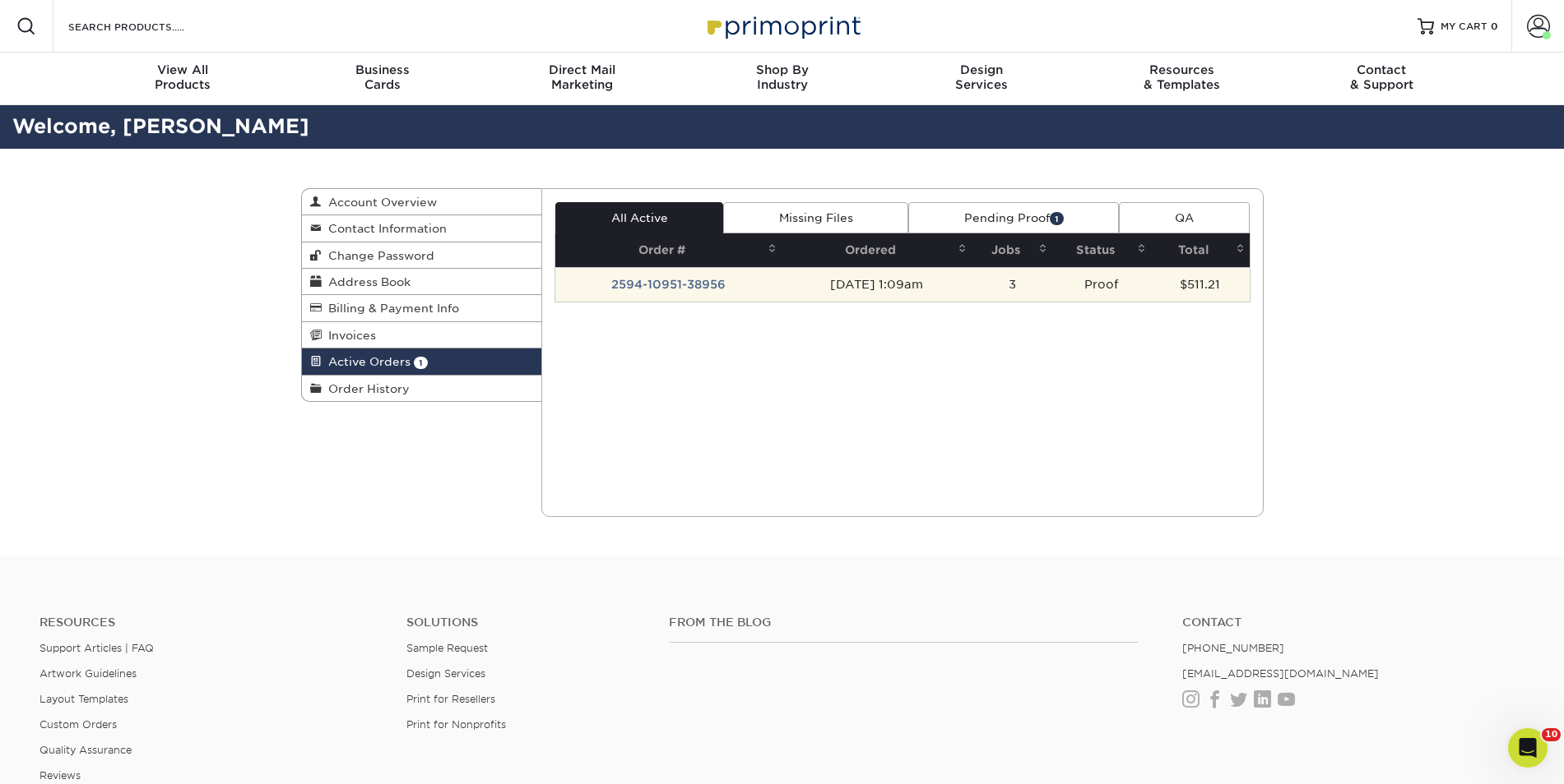
click at [631, 285] on td "2594-10951-38956" at bounding box center [668, 284] width 226 height 35
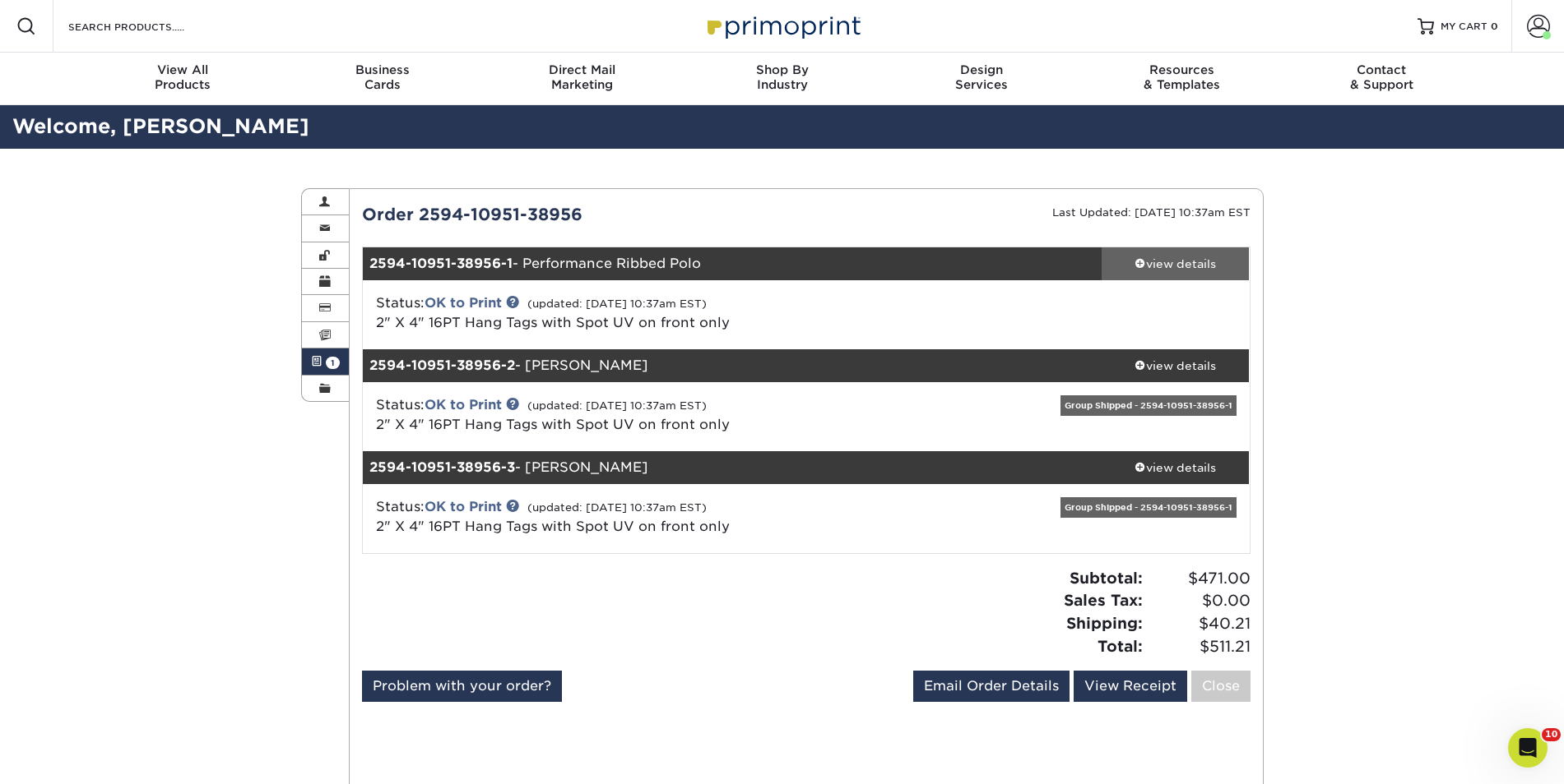
click at [1141, 267] on span at bounding box center [1141, 263] width 12 height 12
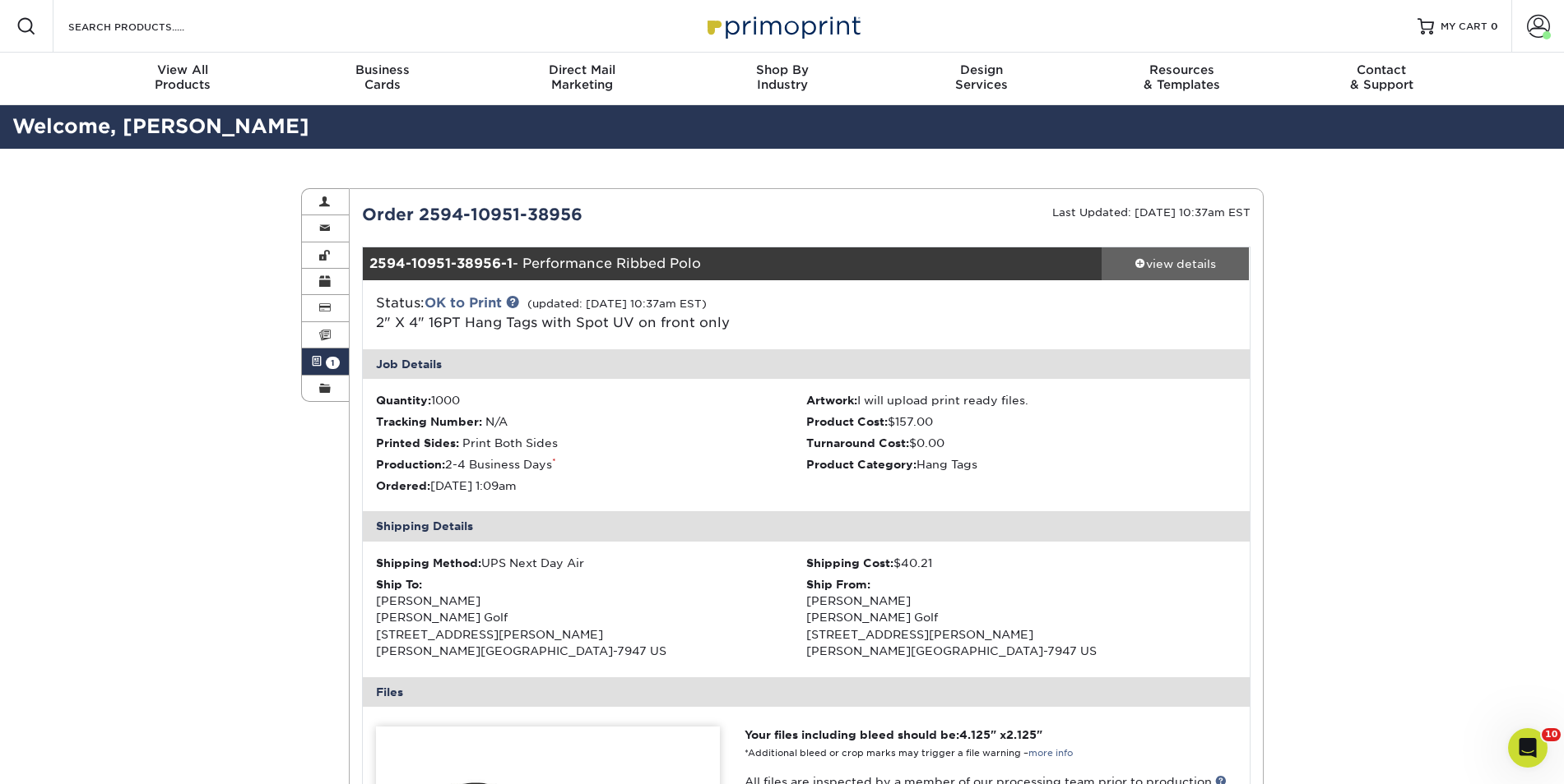
click at [1139, 265] on span at bounding box center [1141, 263] width 12 height 12
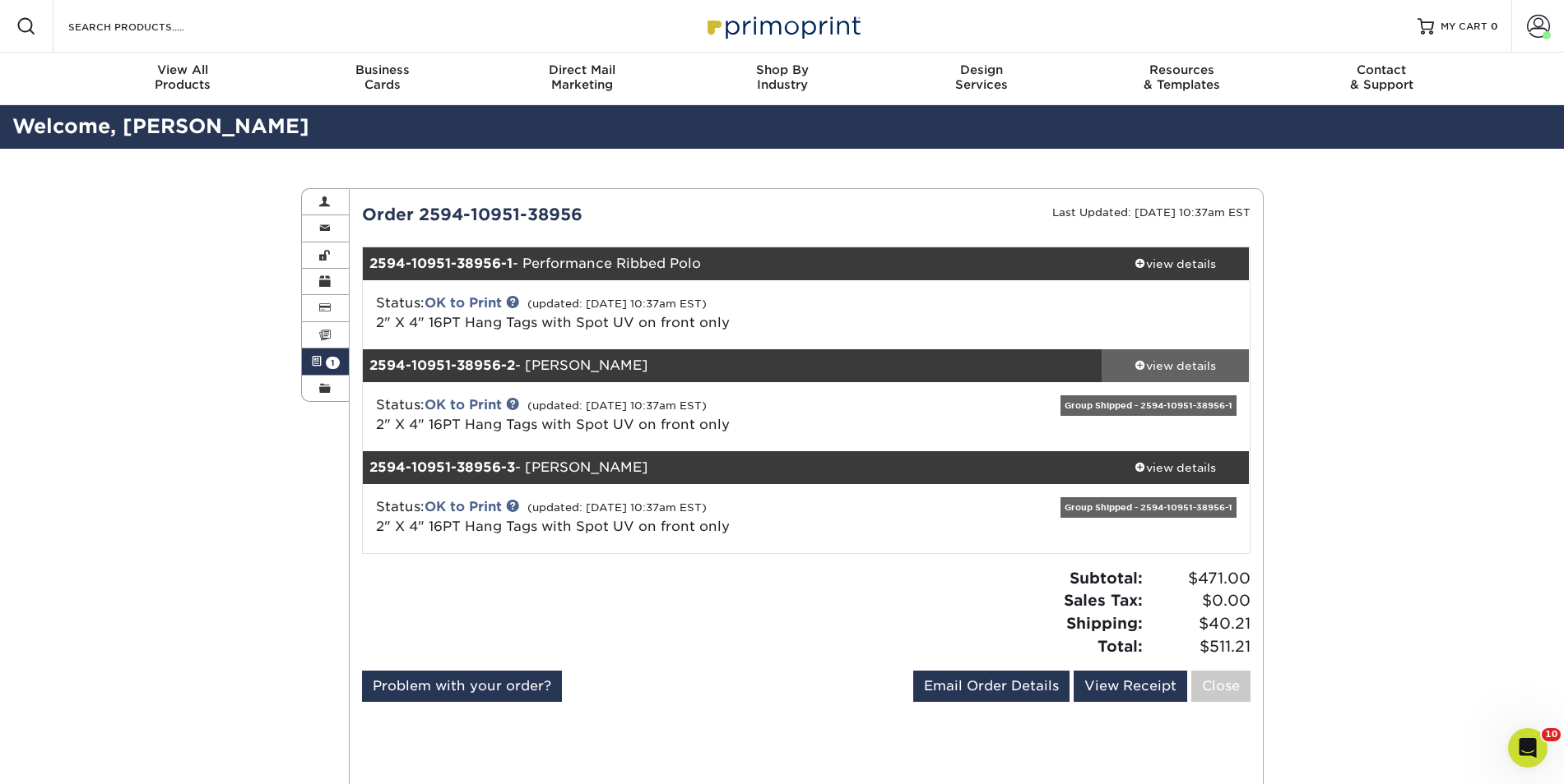
click at [1135, 369] on span at bounding box center [1141, 365] width 12 height 12
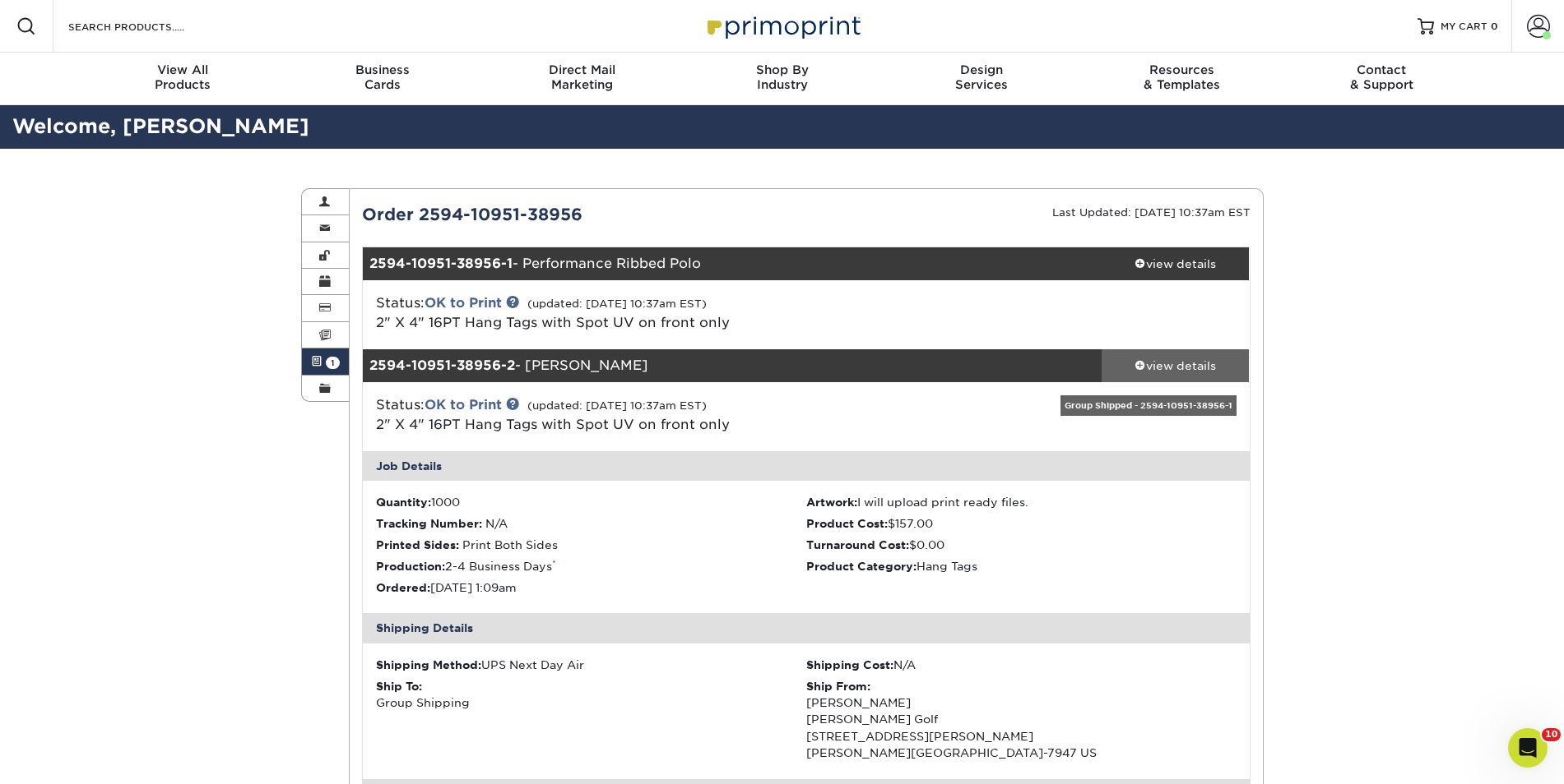
click at [1135, 369] on span at bounding box center [1141, 365] width 12 height 12
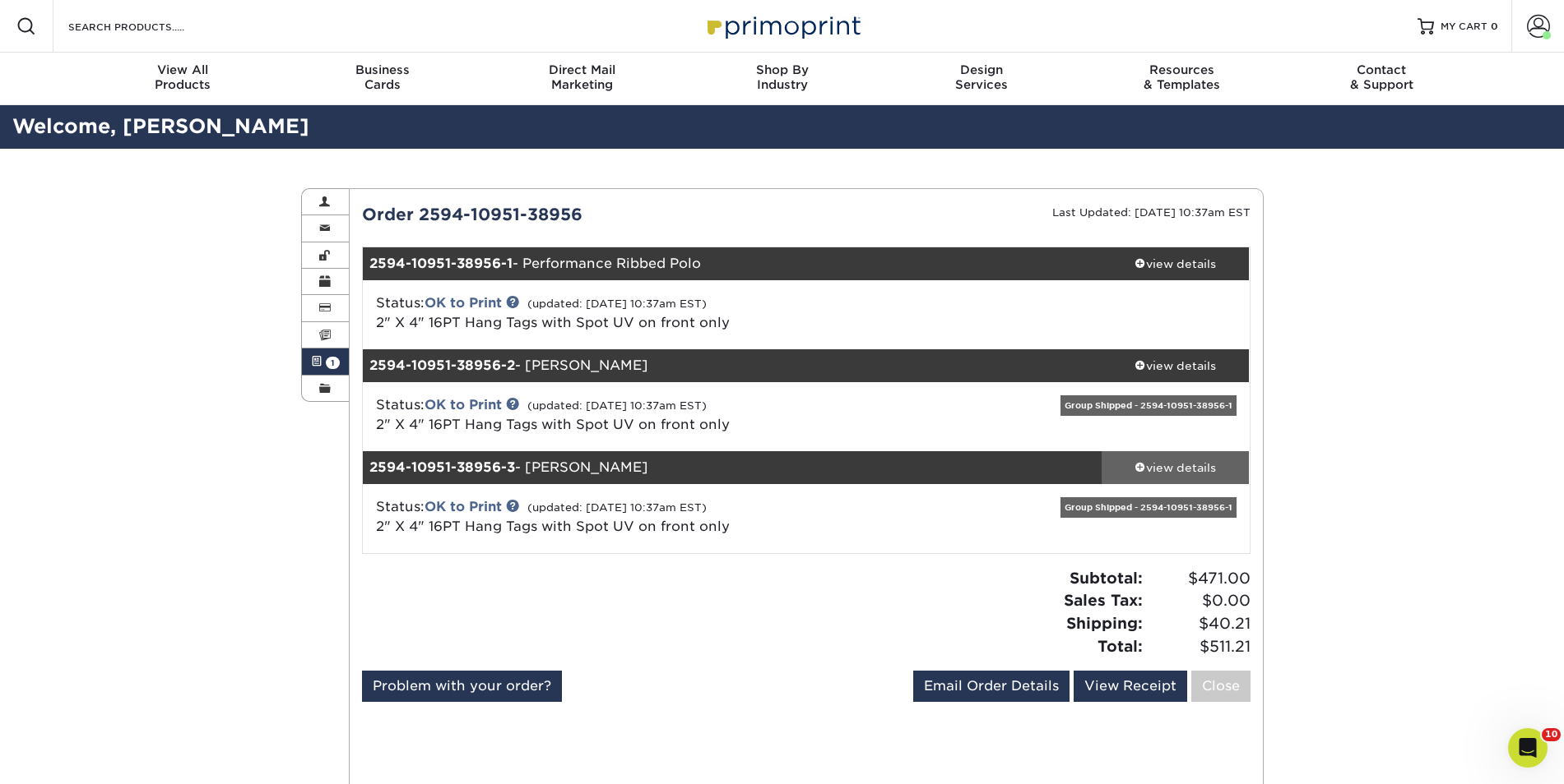
click at [1137, 472] on div "view details" at bounding box center [1176, 467] width 148 height 17
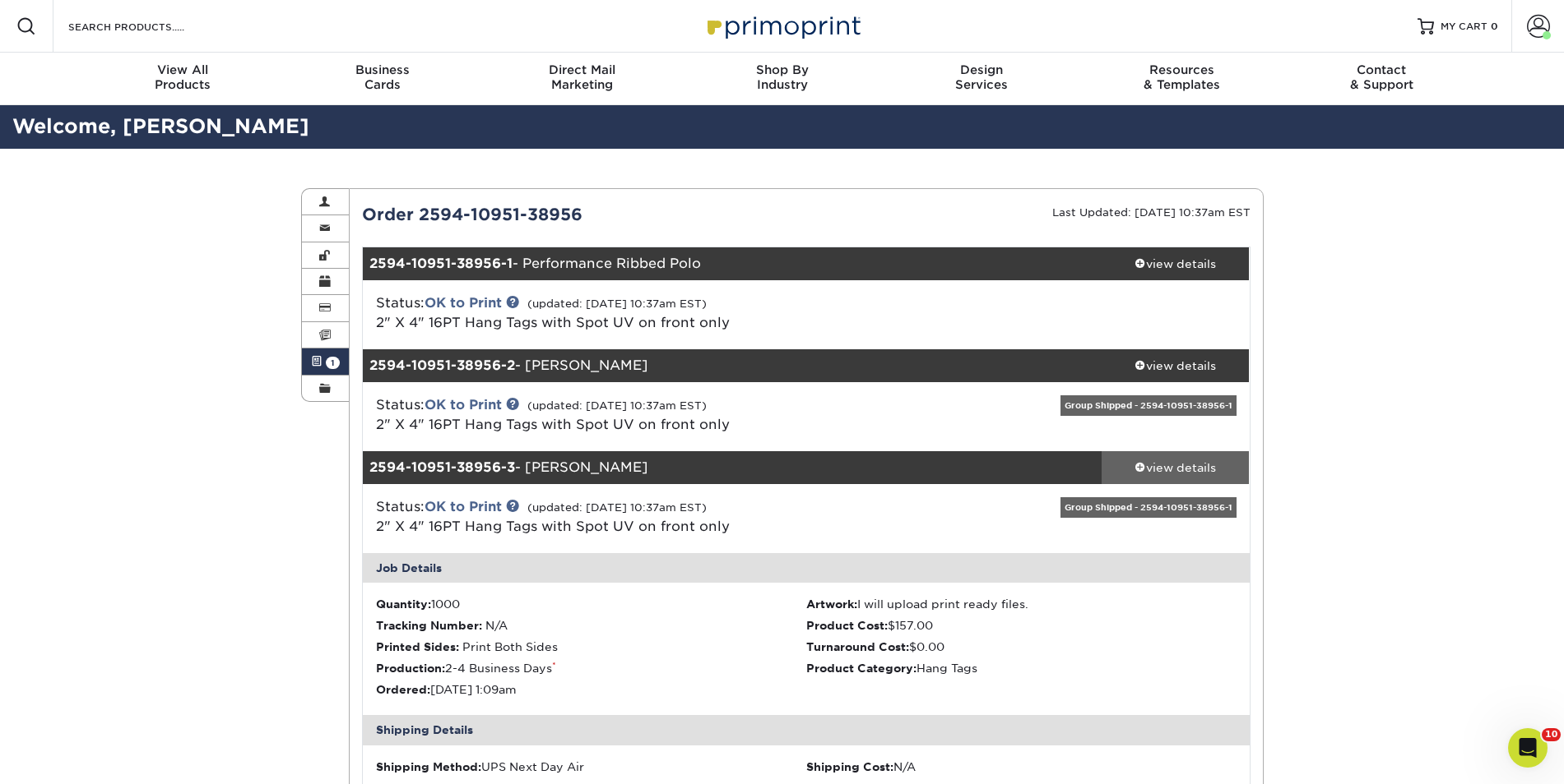
click at [1137, 472] on div "view details" at bounding box center [1176, 467] width 148 height 17
